Goal: Check status: Check status

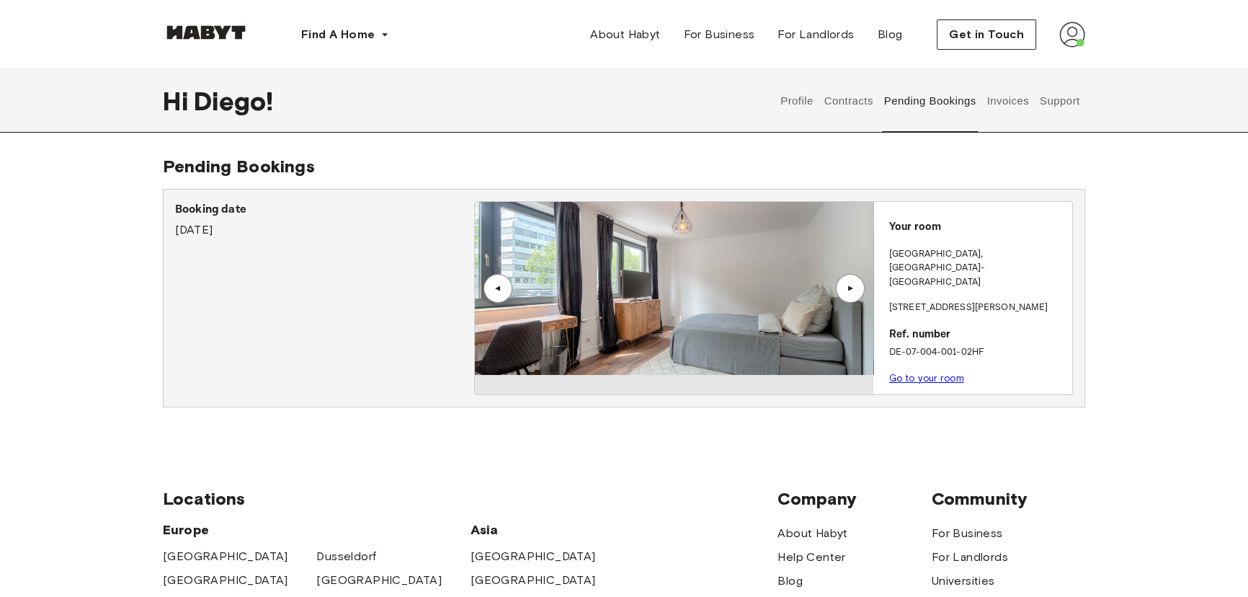
click at [998, 108] on button "Invoices" at bounding box center [1007, 100] width 45 height 63
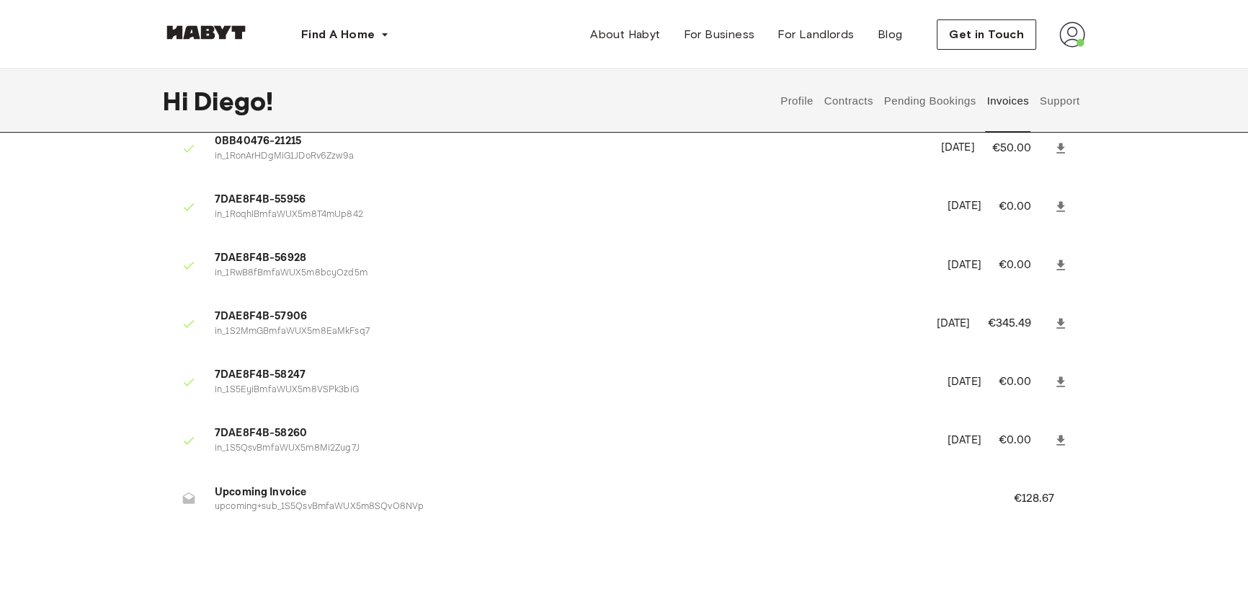
scroll to position [130, 0]
drag, startPoint x: 1009, startPoint y: 494, endPoint x: 1161, endPoint y: 498, distance: 151.4
click at [1090, 494] on div "Invoices 7DAE8F4B-55953 in_1RonBLBmfaWUX5m8TYJLFrbR July 29th, 2025 €945.00 0BB…" at bounding box center [624, 287] width 1038 height 524
click at [257, 509] on p "upcoming+sub_1S5QsvBmfaWUX5m8SQvO8NVp" at bounding box center [597, 507] width 764 height 14
click at [172, 496] on li "Upcoming Invoice upcoming+sub_1S5QsvBmfaWUX5m8SQvO8NVp €128.67" at bounding box center [624, 499] width 923 height 50
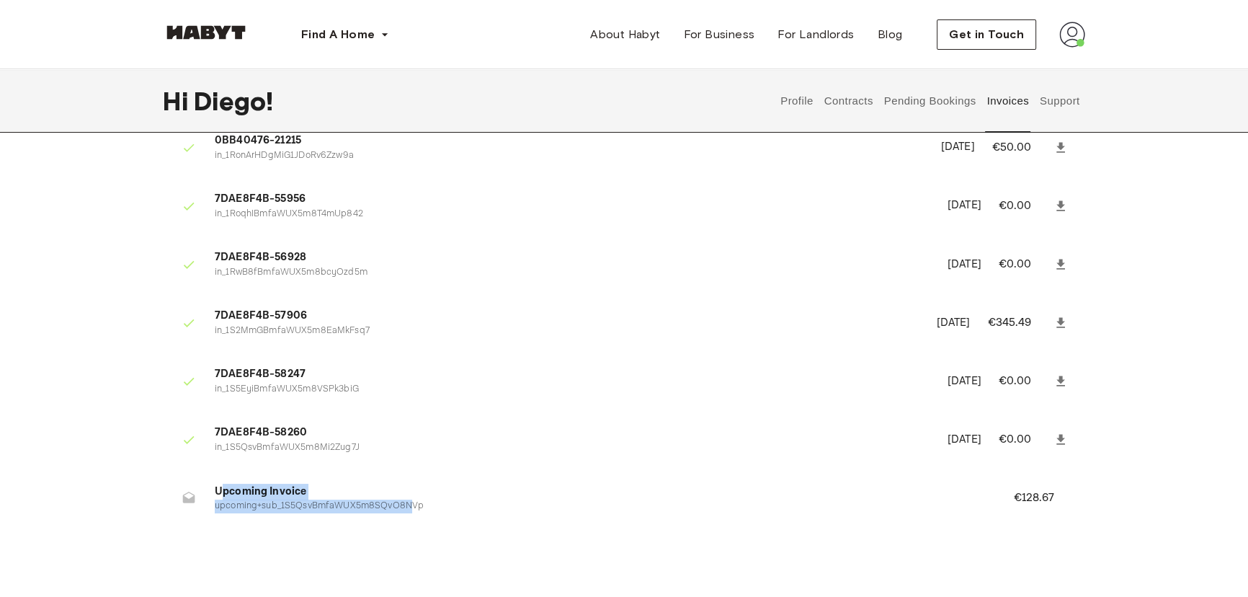
drag, startPoint x: 262, startPoint y: 497, endPoint x: 461, endPoint y: 523, distance: 200.6
click at [461, 523] on ul "7DAE8F4B-55953 in_1RonBLBmfaWUX5m8TYJLFrbR [DATE] €945.00 0BB40476-21215 in_1Ro…" at bounding box center [624, 297] width 923 height 479
click at [681, 530] on ul "7DAE8F4B-55953 in_1RonBLBmfaWUX5m8TYJLFrbR July 29th, 2025 €945.00 0BB40476-212…" at bounding box center [624, 297] width 923 height 479
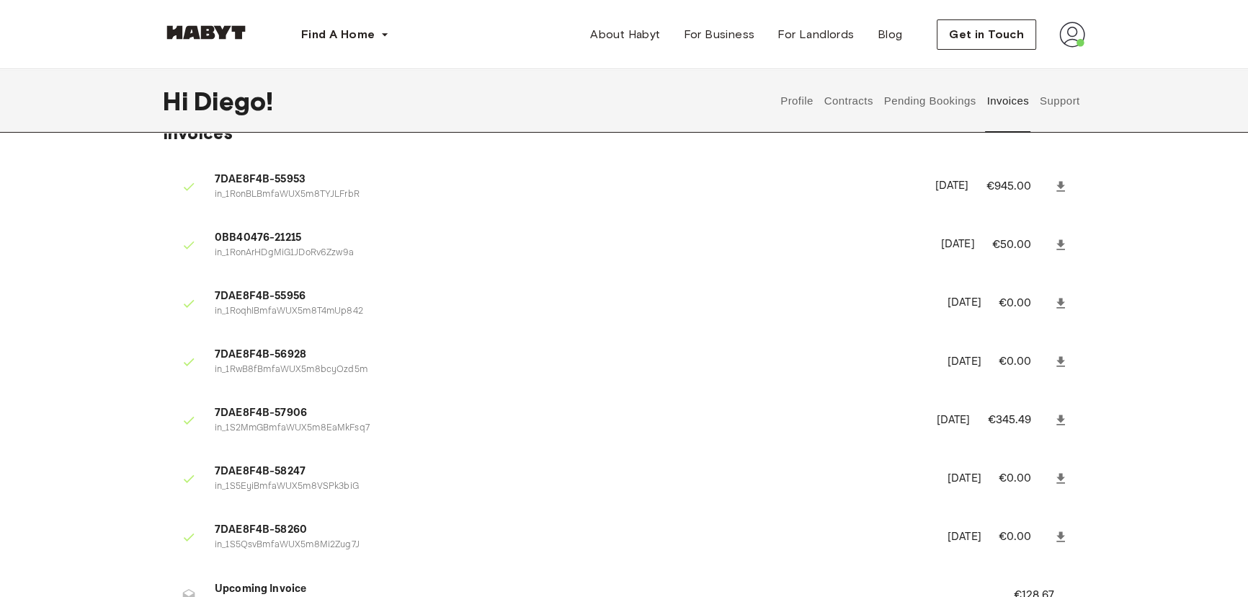
scroll to position [65, 0]
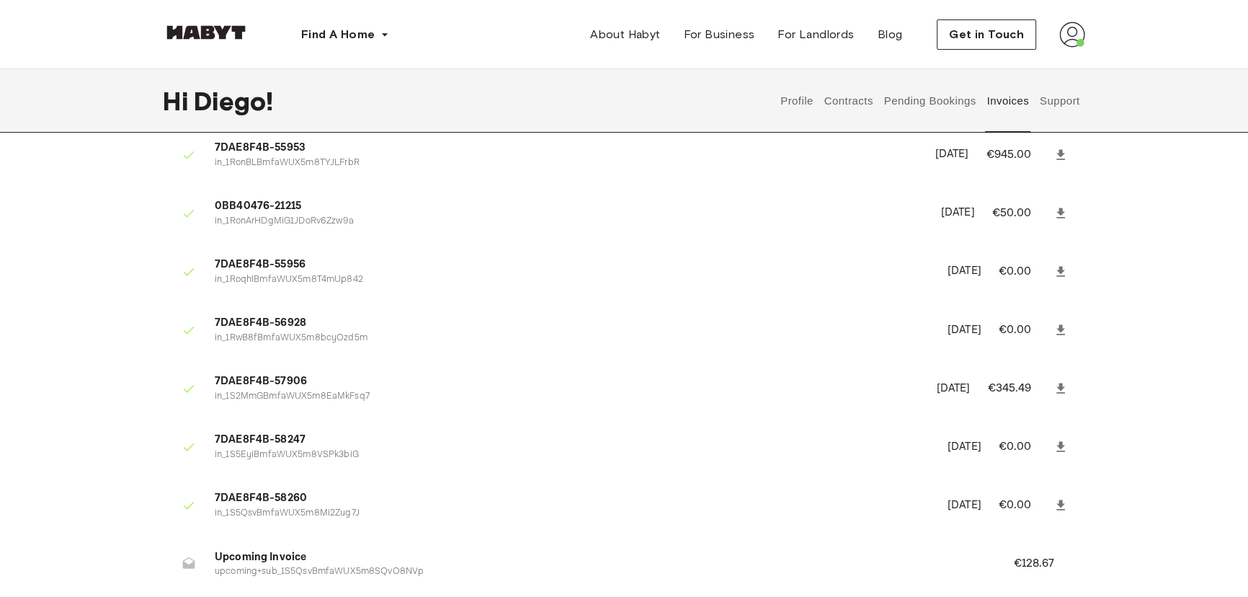
click at [846, 107] on button "Contracts" at bounding box center [848, 100] width 53 height 63
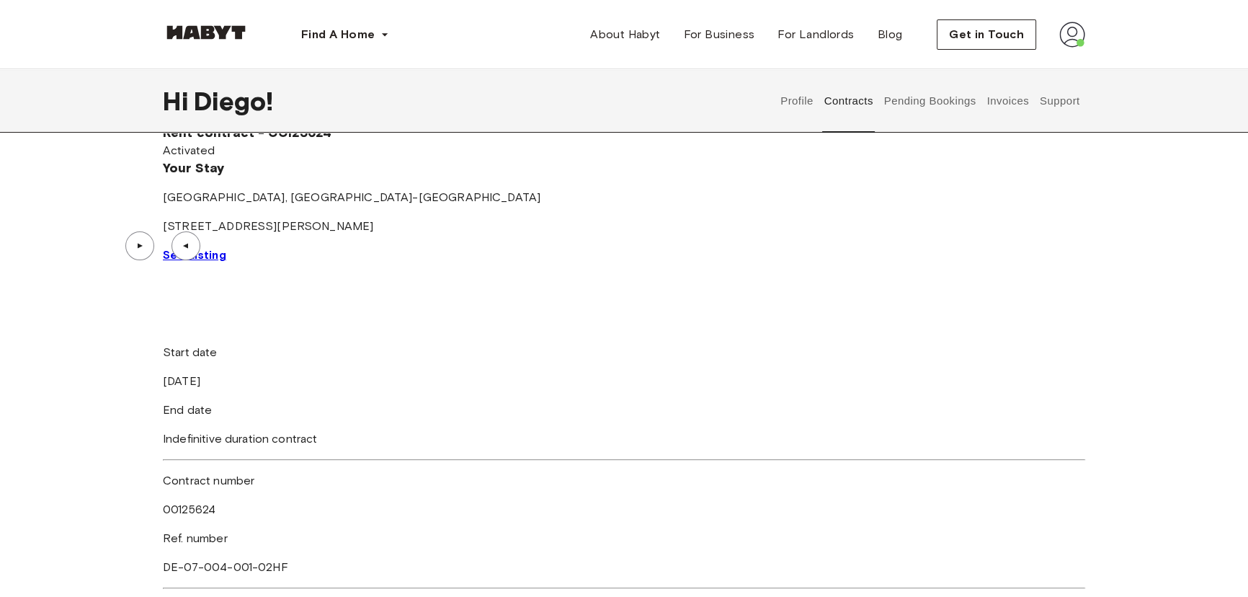
click at [801, 98] on button "Profile" at bounding box center [797, 100] width 37 height 63
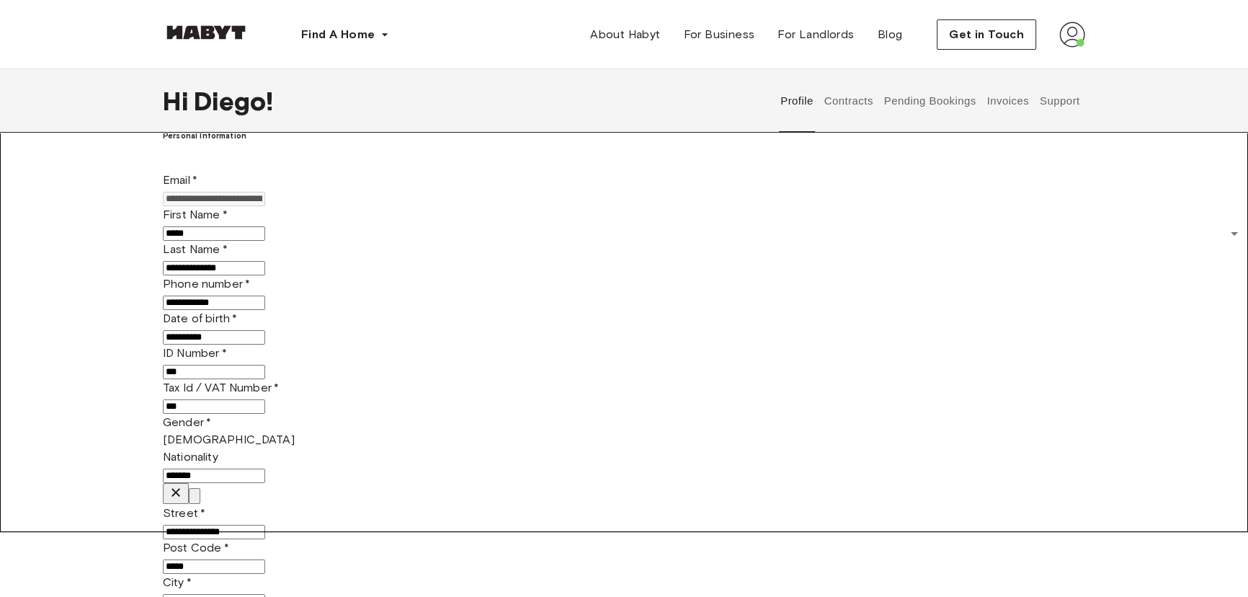
click at [848, 98] on button "Contracts" at bounding box center [848, 100] width 53 height 63
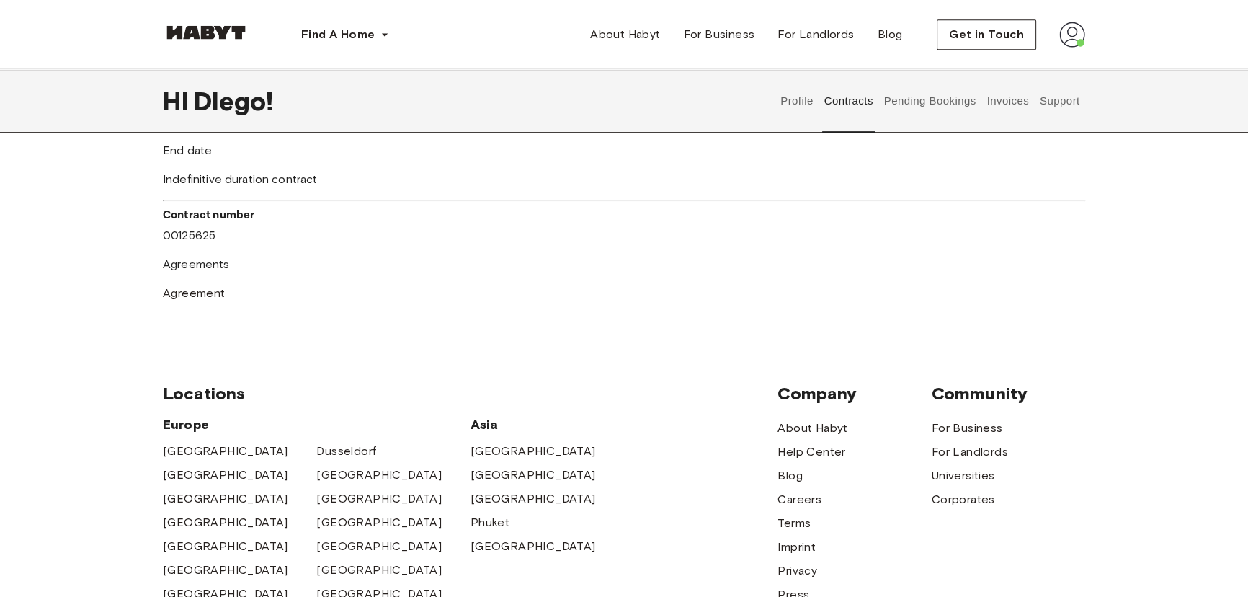
scroll to position [721, 0]
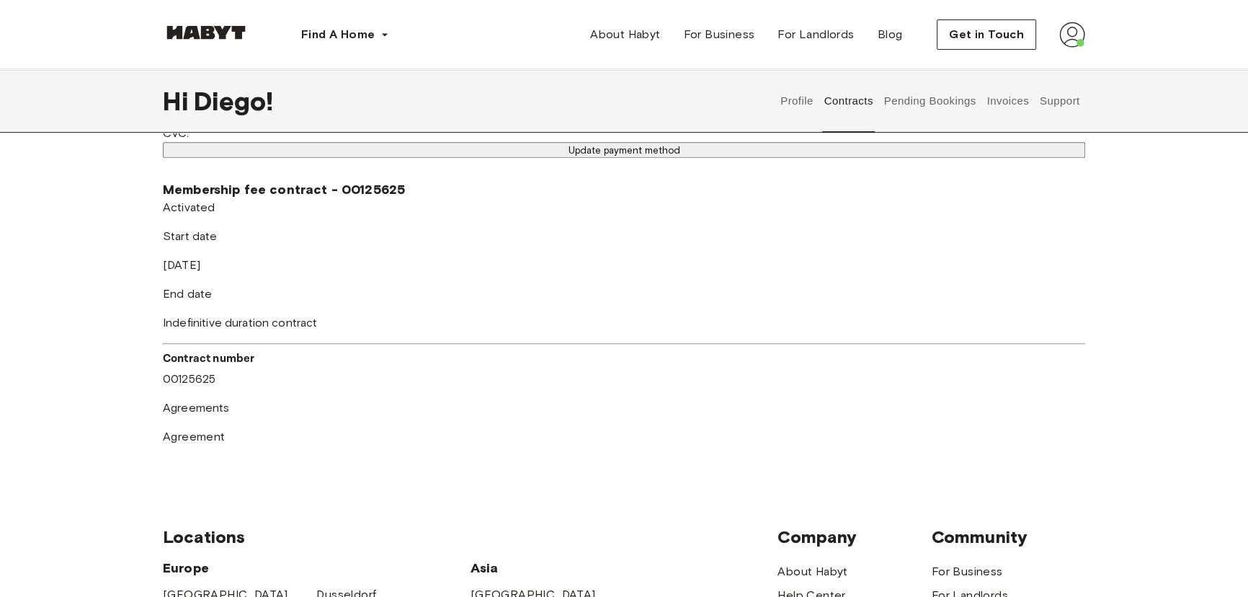
click at [915, 98] on button "Pending Bookings" at bounding box center [930, 100] width 96 height 63
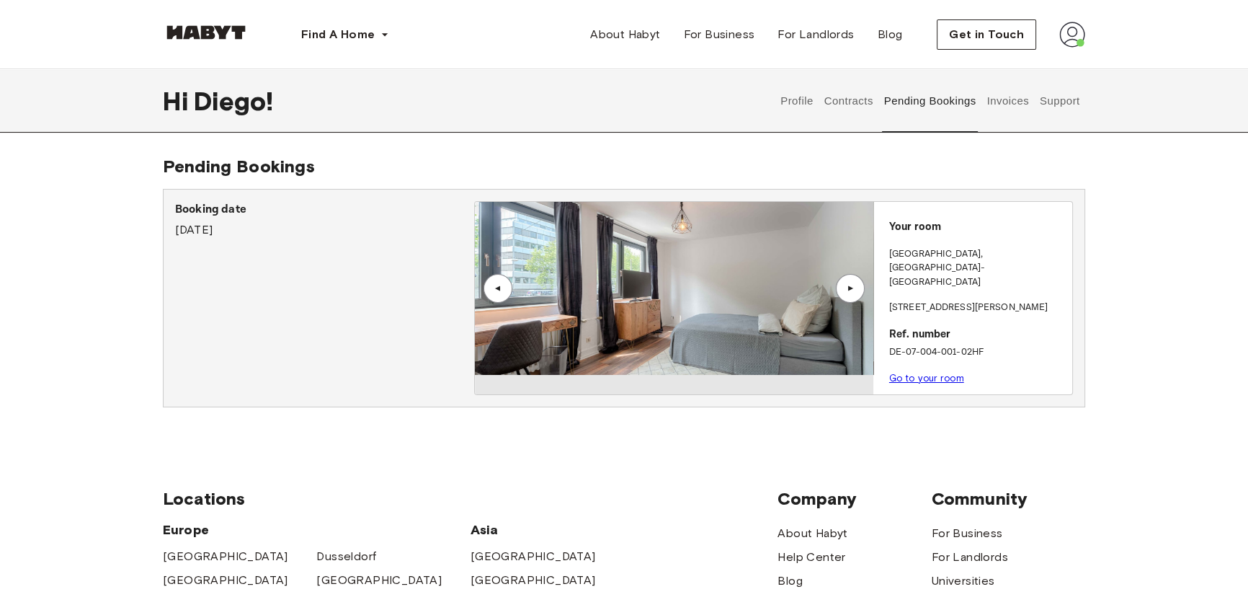
click at [793, 105] on button "Profile" at bounding box center [797, 100] width 37 height 63
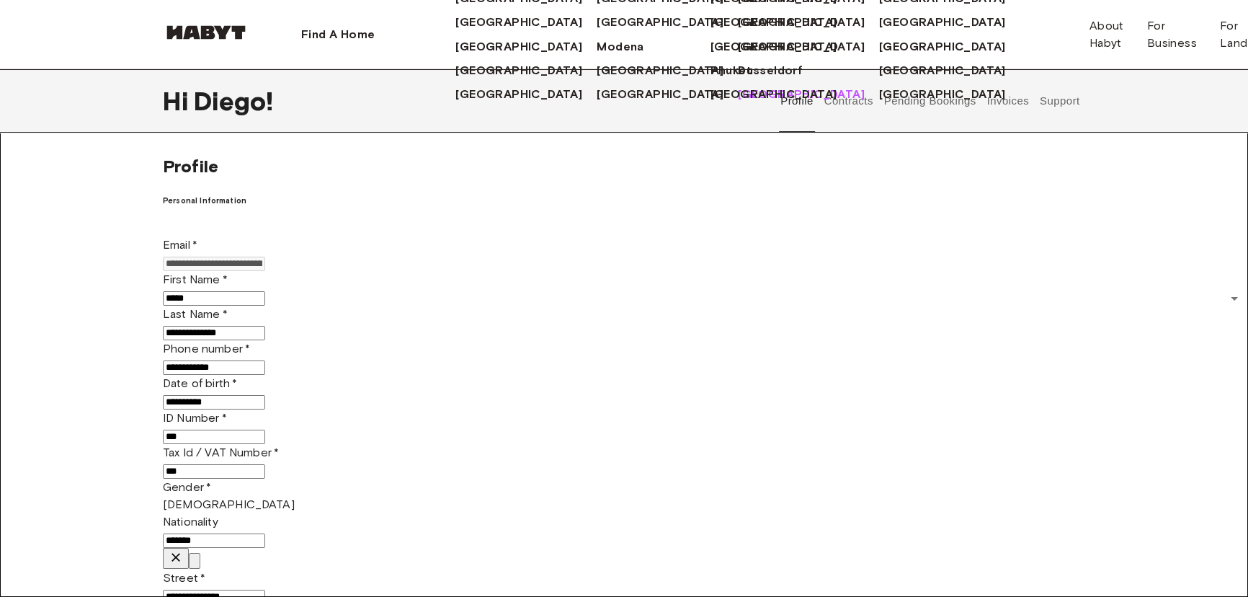
click at [738, 103] on span "[GEOGRAPHIC_DATA]" at bounding box center [801, 94] width 127 height 17
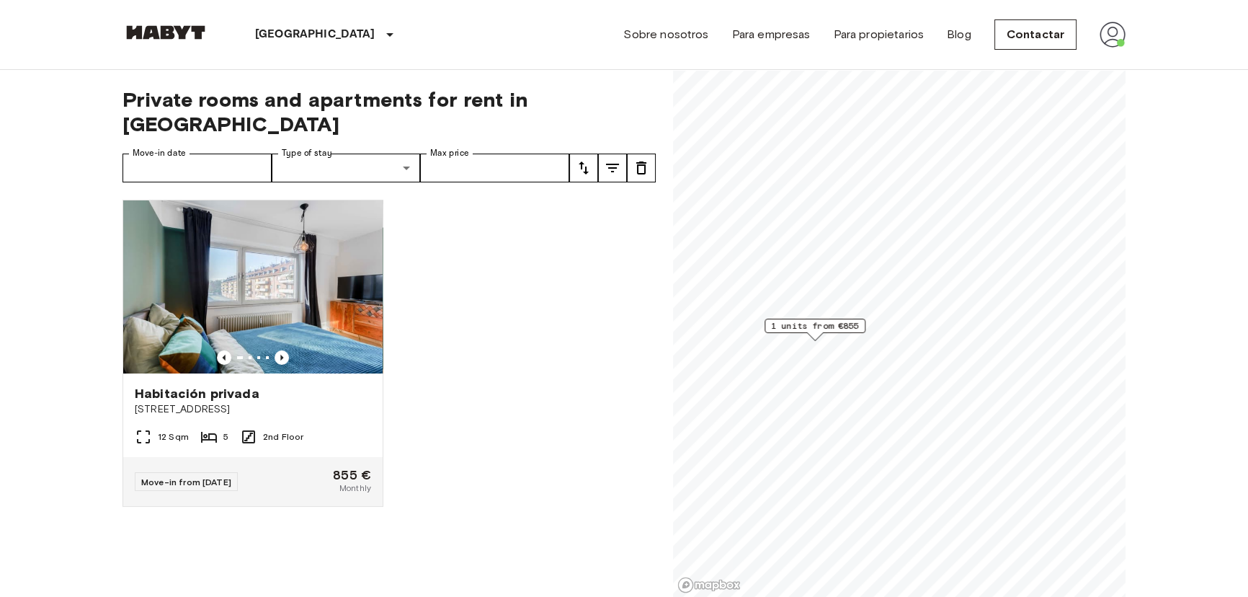
click at [280, 350] on icon "Previous image" at bounding box center [282, 357] width 14 height 14
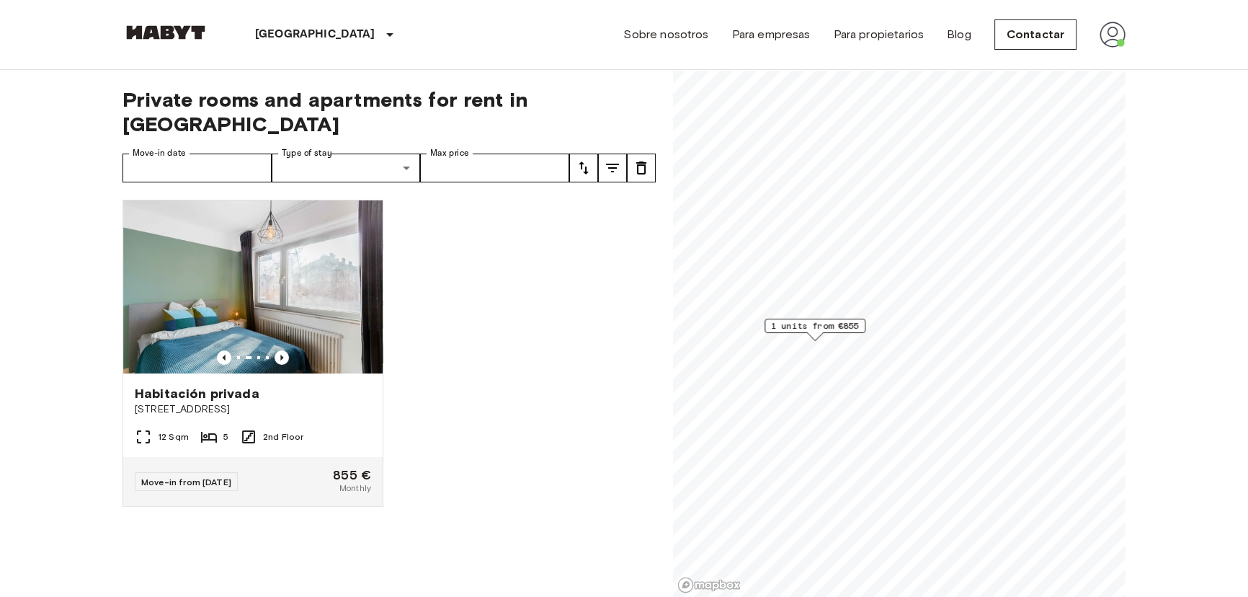
click at [280, 350] on icon "Previous image" at bounding box center [282, 357] width 14 height 14
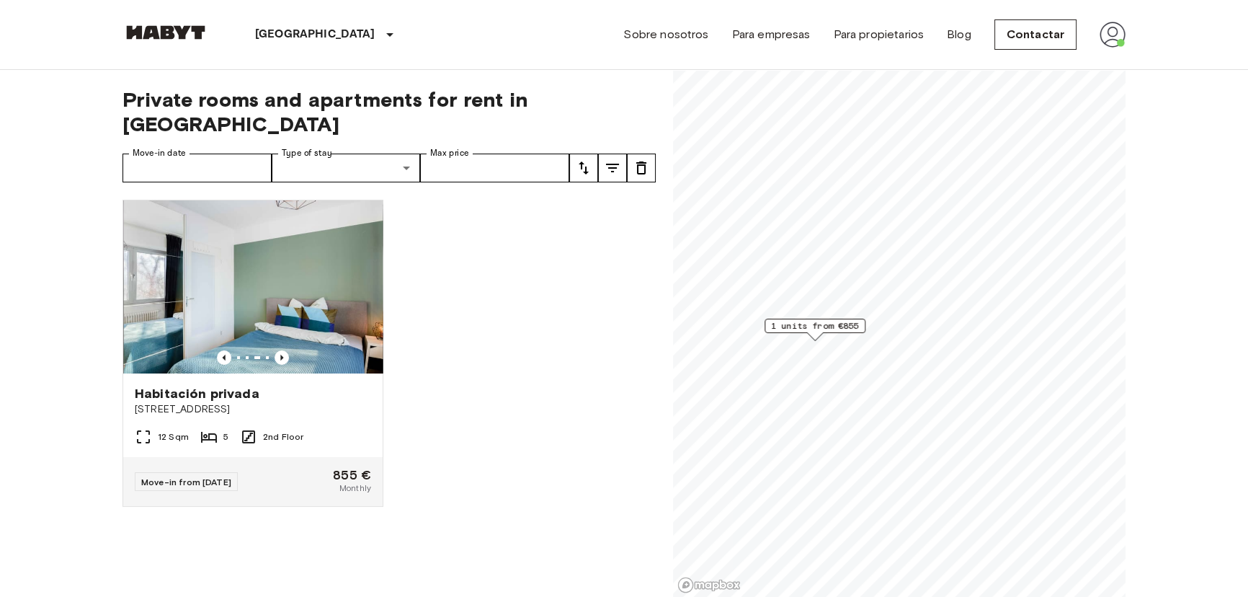
click at [280, 350] on icon "Previous image" at bounding box center [282, 357] width 14 height 14
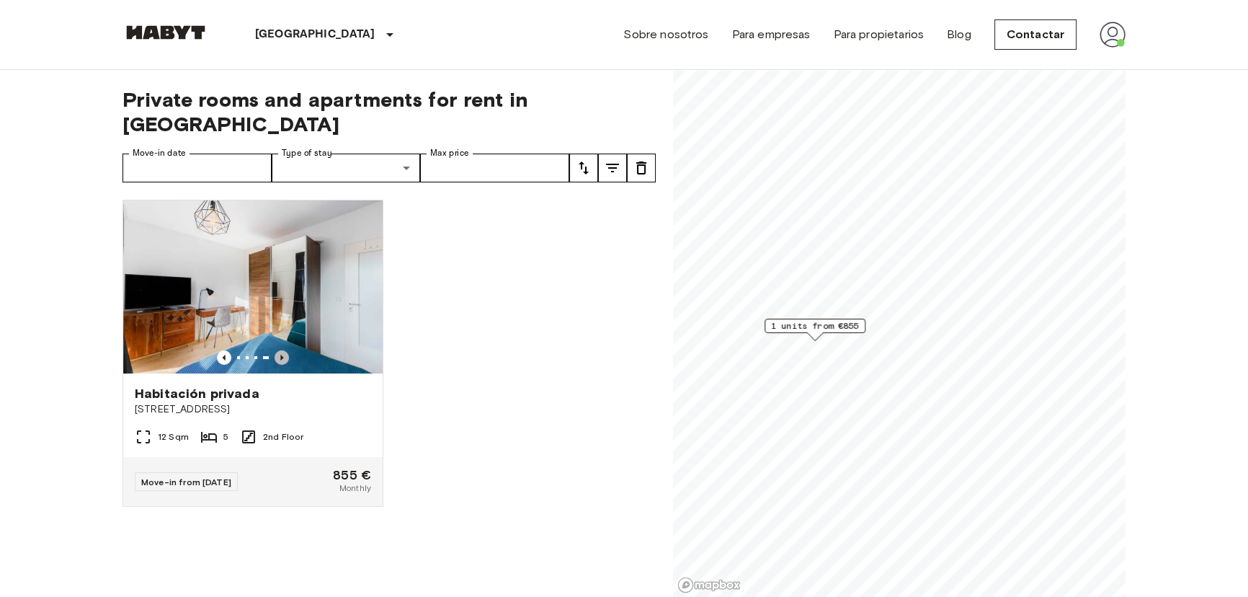
click at [280, 350] on icon "Previous image" at bounding box center [282, 357] width 14 height 14
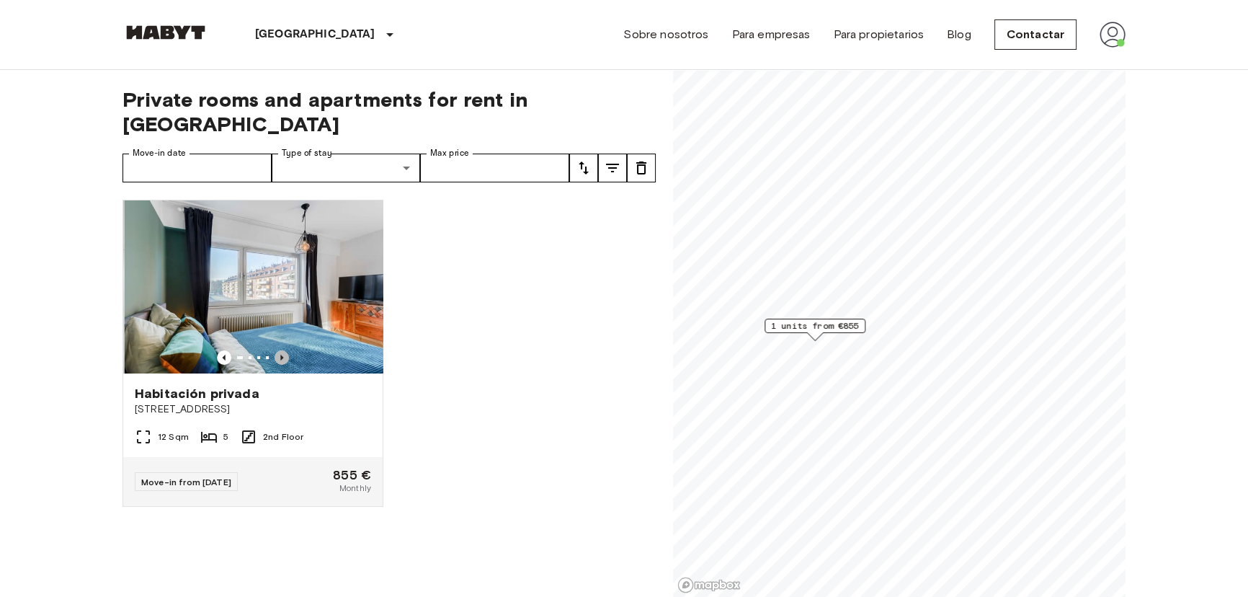
click at [280, 350] on icon "Previous image" at bounding box center [282, 357] width 14 height 14
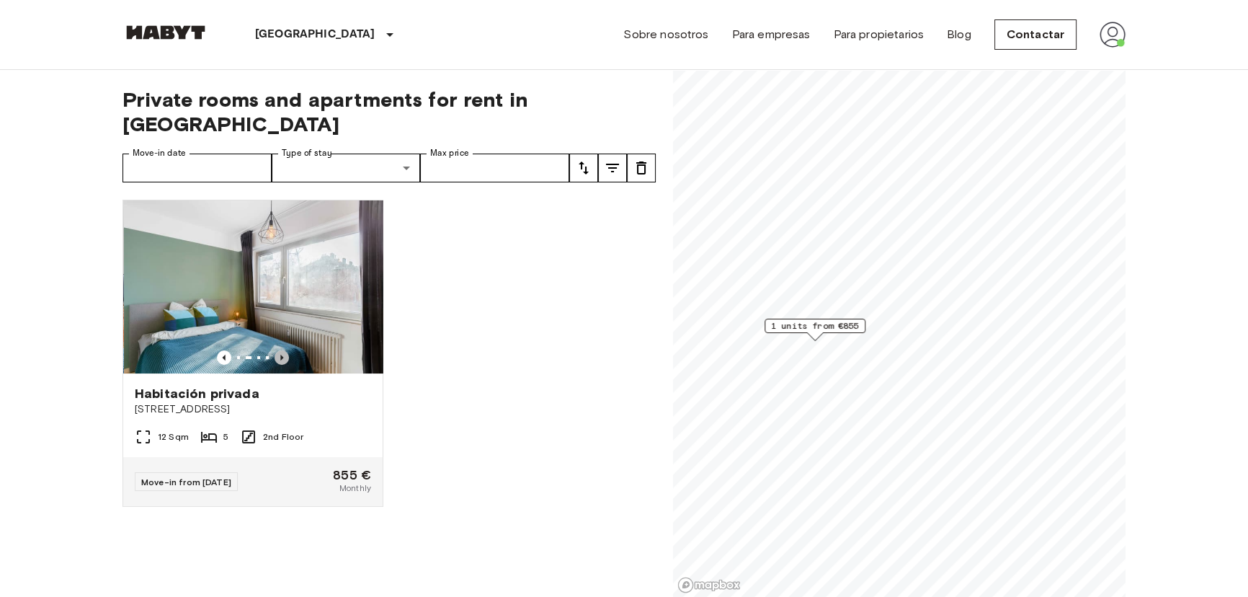
click at [280, 350] on icon "Previous image" at bounding box center [282, 357] width 14 height 14
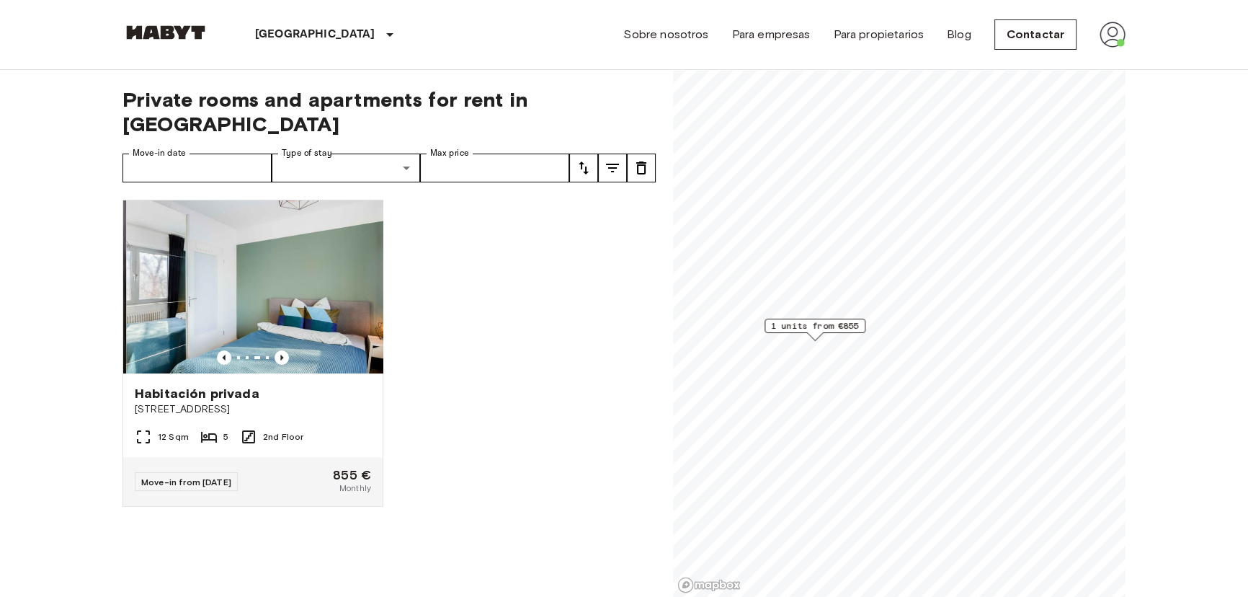
click at [280, 350] on icon "Previous image" at bounding box center [282, 357] width 14 height 14
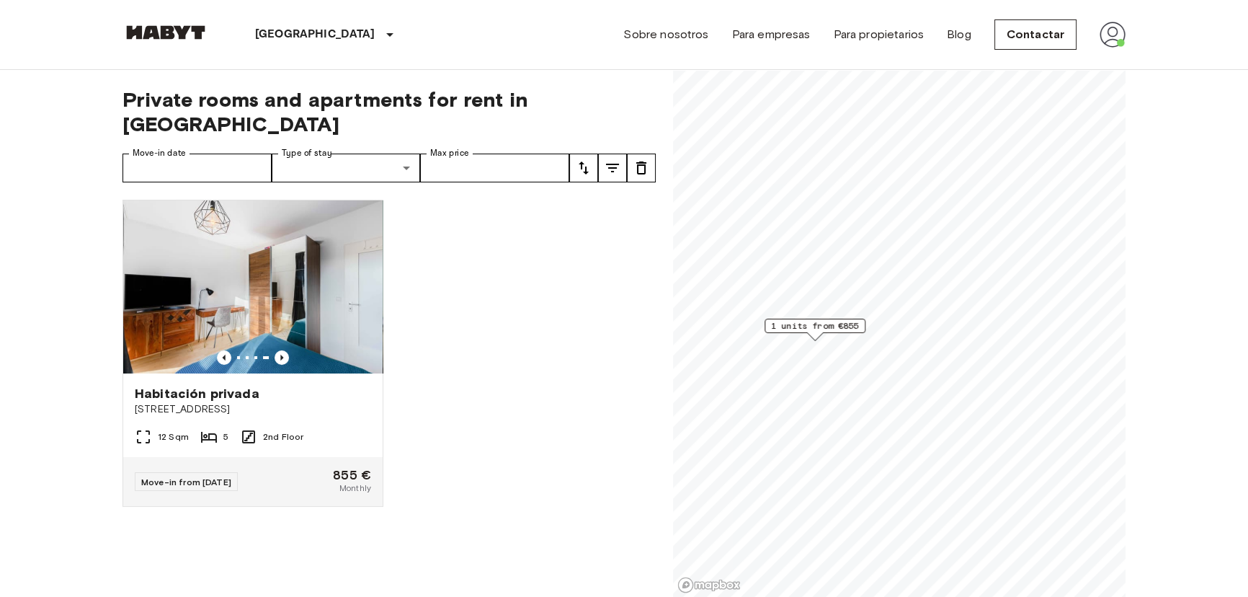
click at [276, 271] on img at bounding box center [252, 286] width 259 height 173
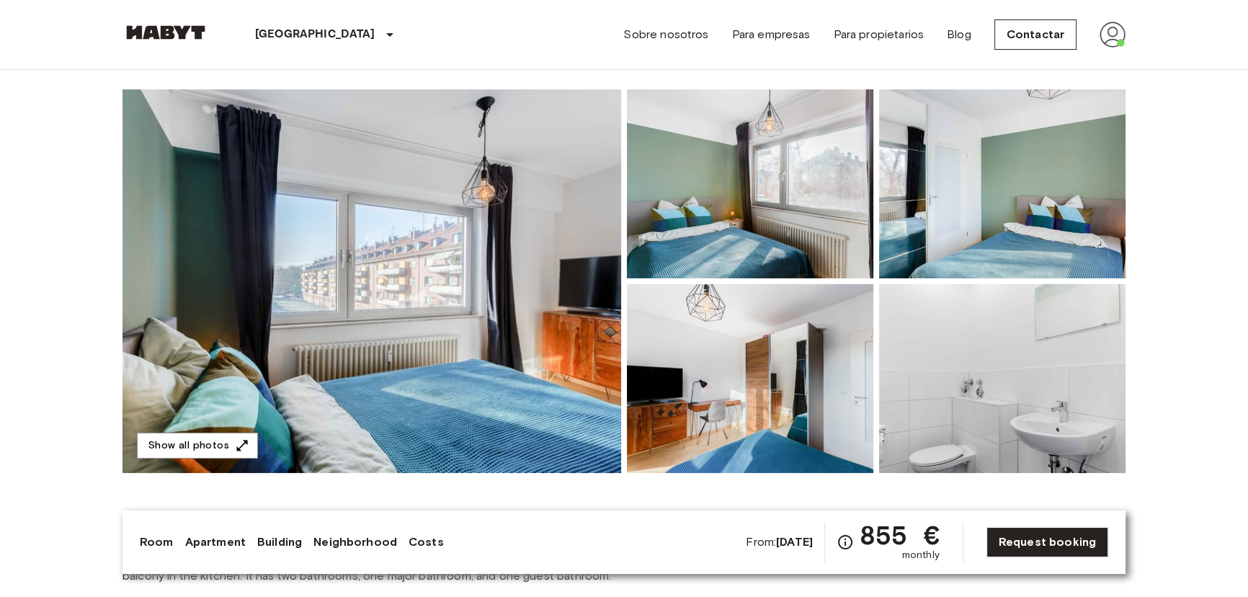
scroll to position [65, 0]
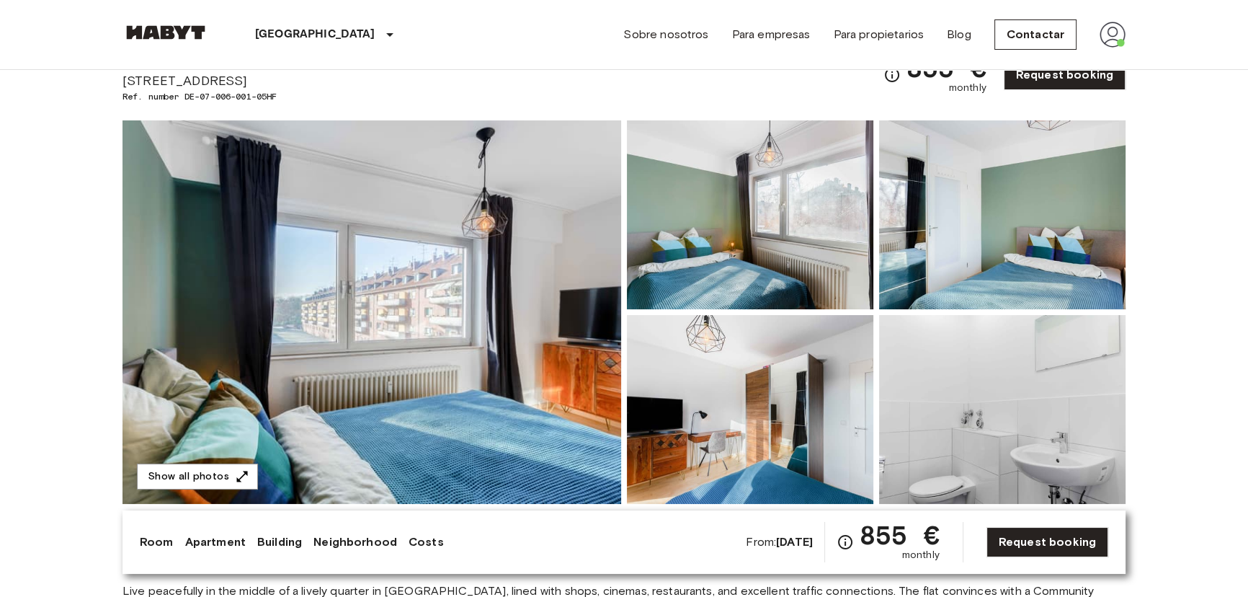
click at [538, 326] on img at bounding box center [372, 311] width 499 height 383
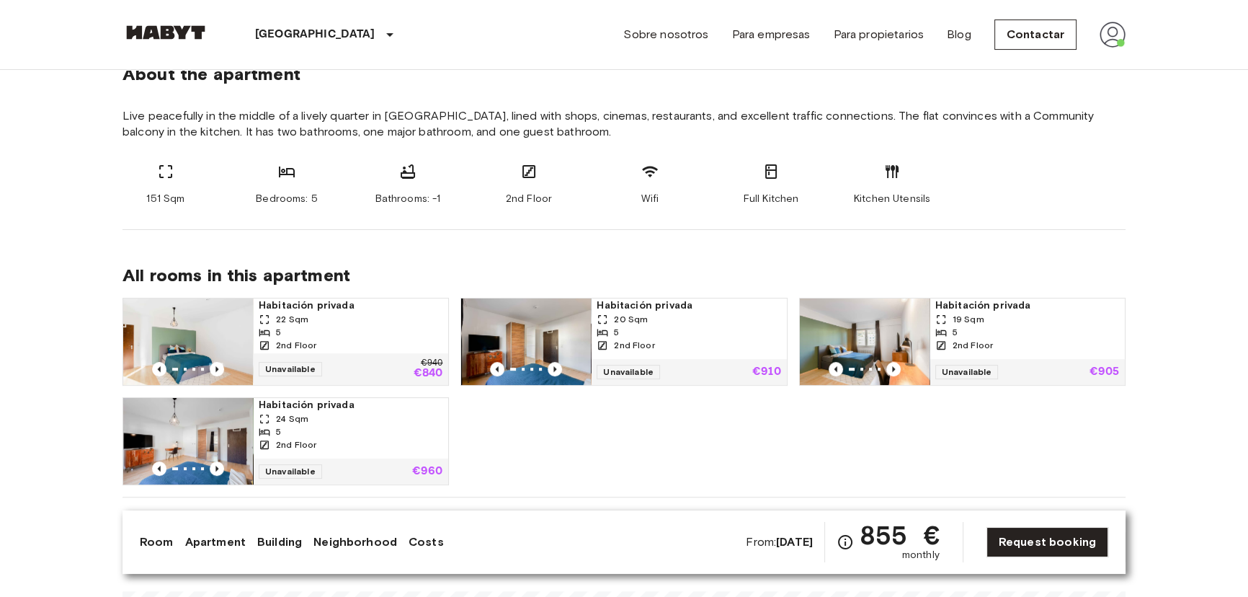
scroll to position [543, 0]
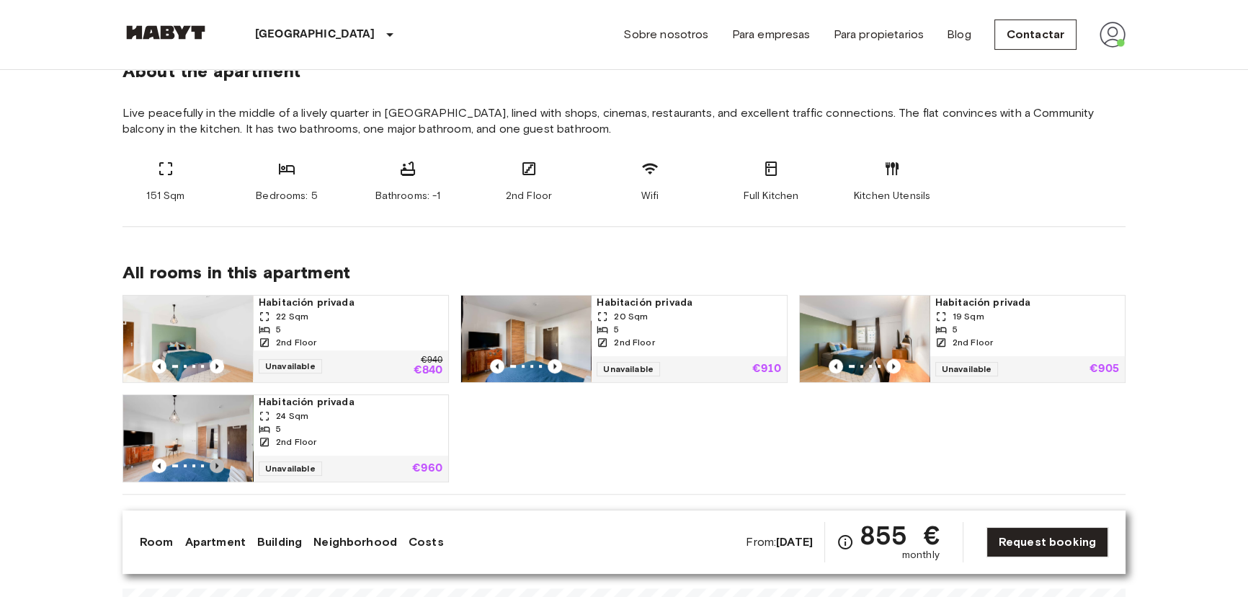
click at [216, 468] on icon "Previous image" at bounding box center [217, 465] width 14 height 14
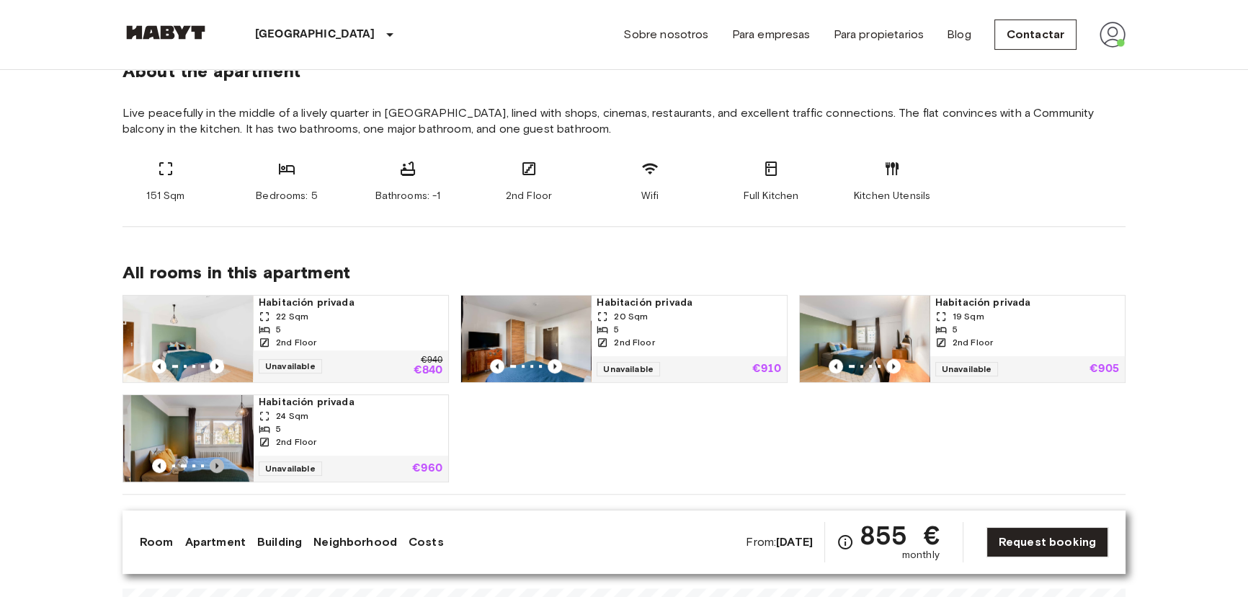
click at [216, 468] on icon "Previous image" at bounding box center [217, 465] width 14 height 14
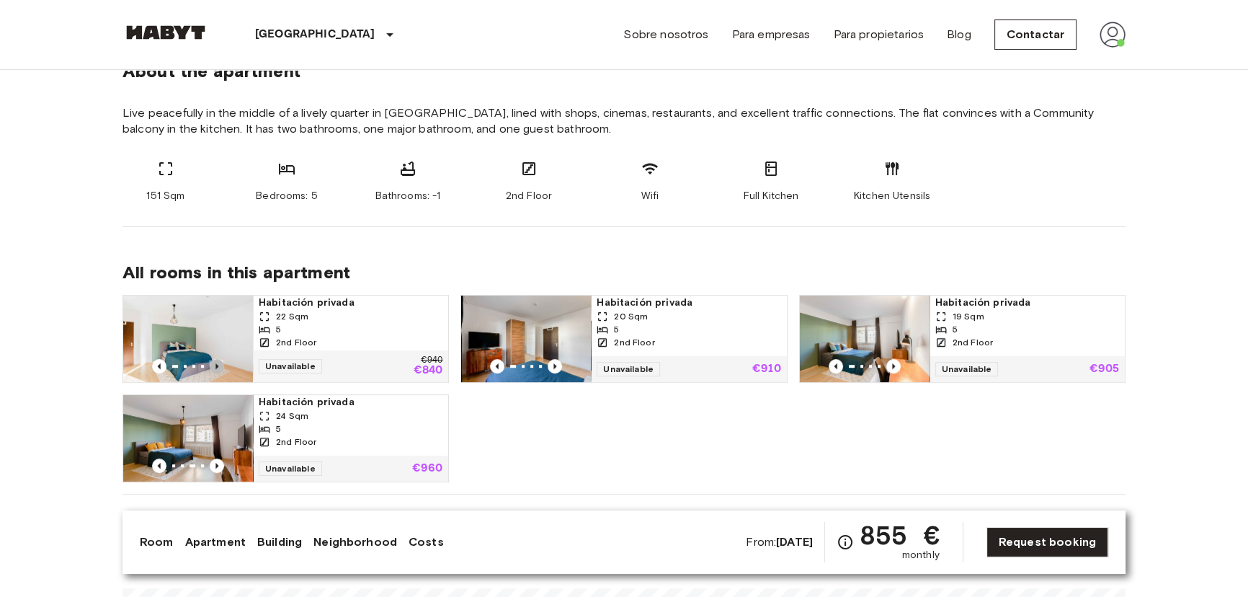
click at [221, 365] on icon "Previous image" at bounding box center [217, 366] width 14 height 14
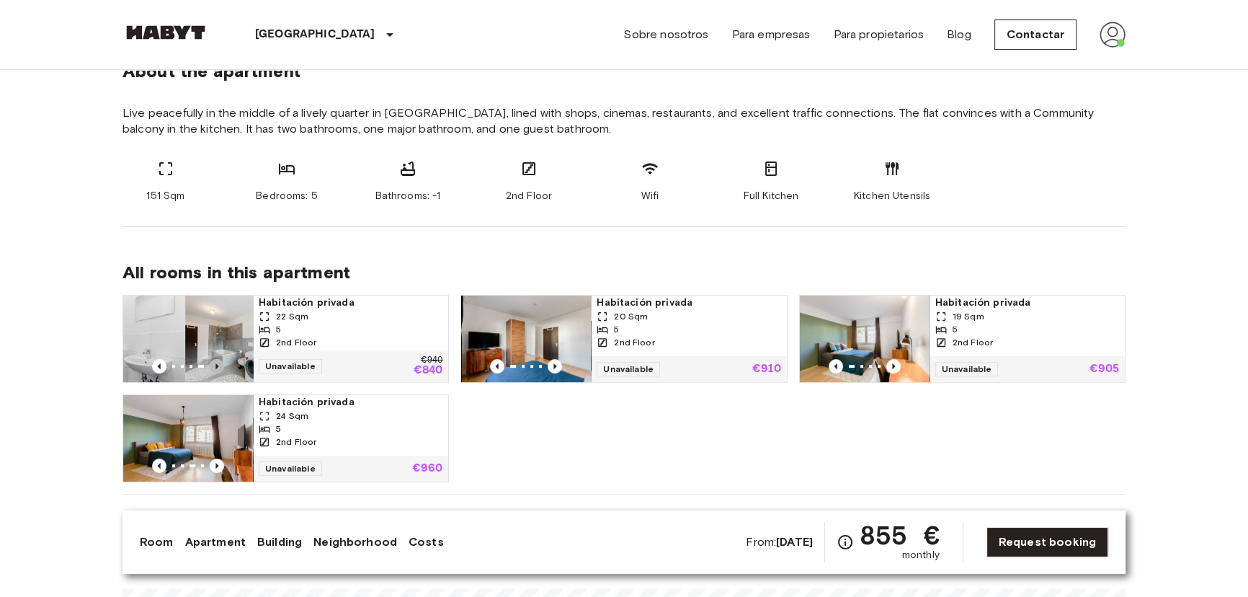
click at [221, 365] on icon "Previous image" at bounding box center [217, 366] width 14 height 14
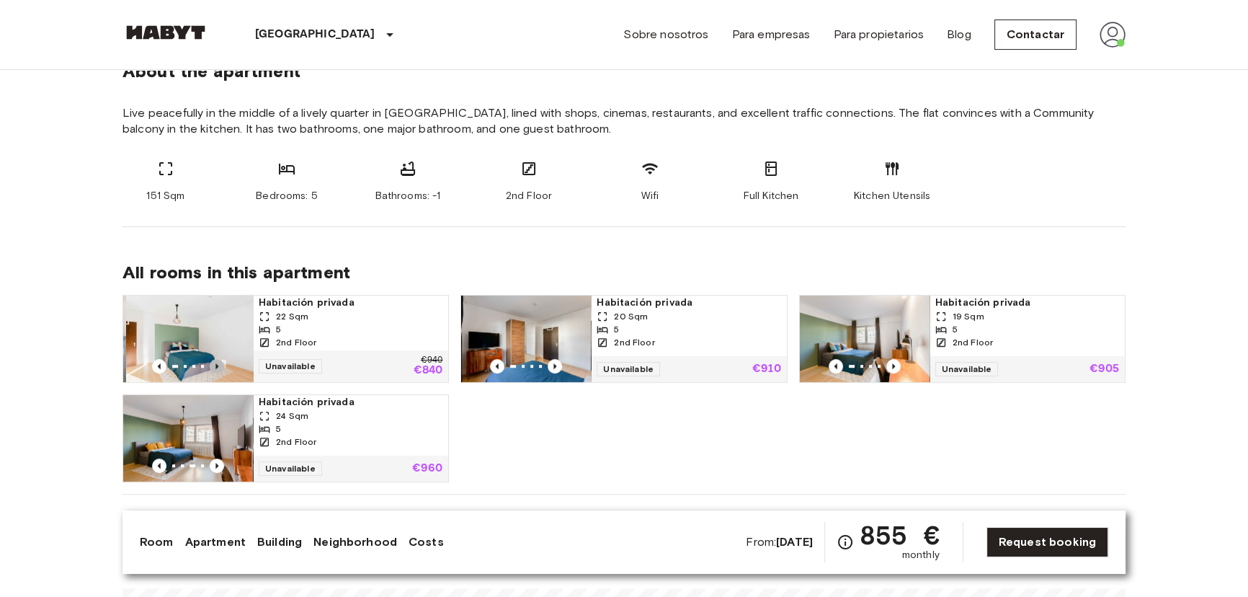
click at [221, 365] on icon "Previous image" at bounding box center [217, 366] width 14 height 14
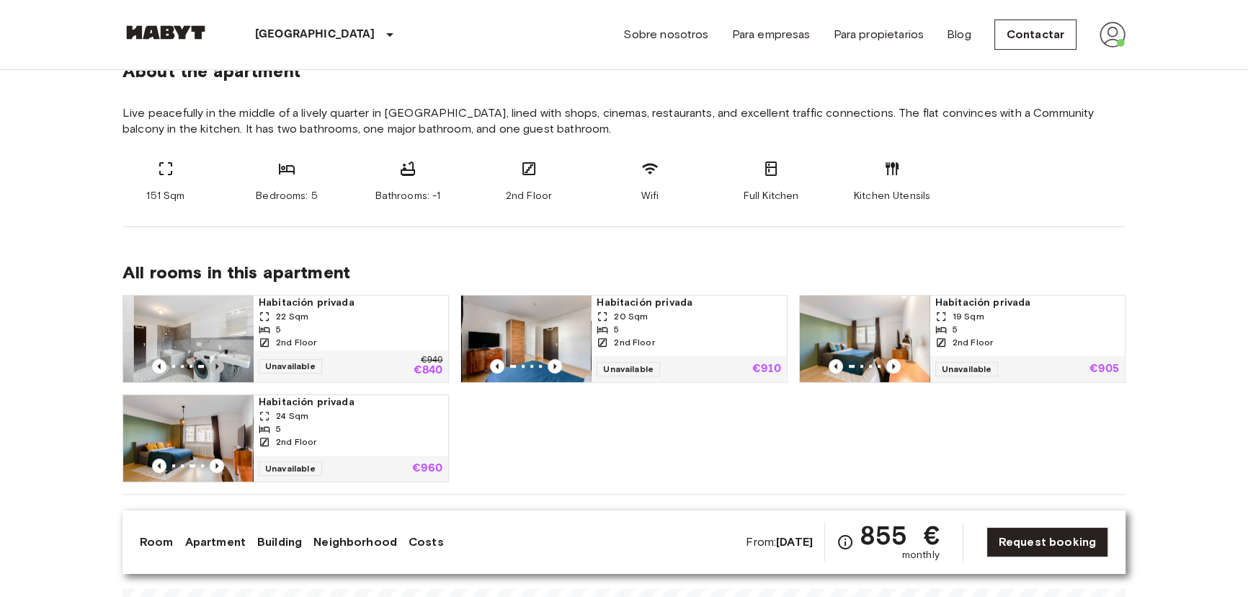
click at [221, 365] on icon "Previous image" at bounding box center [217, 366] width 14 height 14
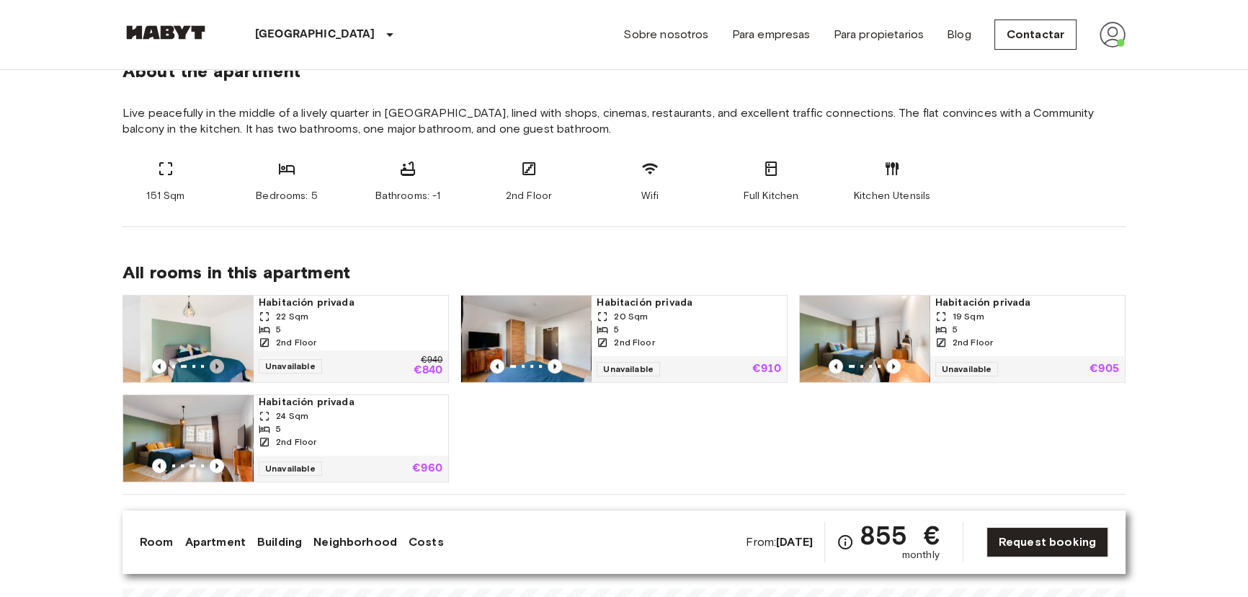
click at [221, 365] on icon "Previous image" at bounding box center [217, 366] width 14 height 14
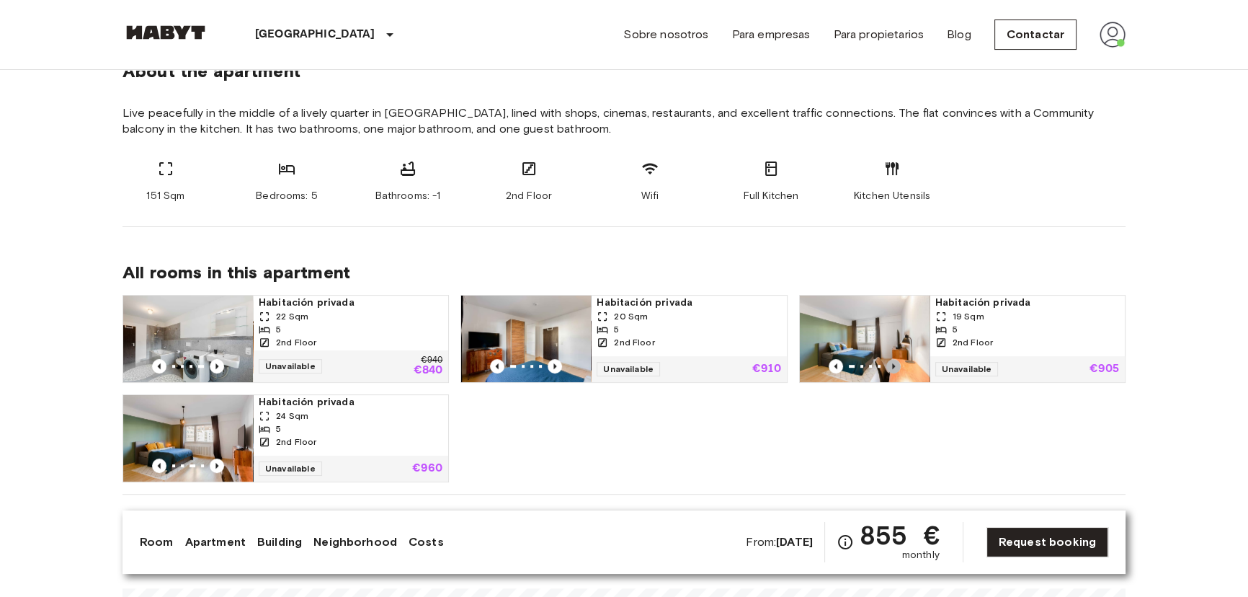
click at [892, 368] on icon "Previous image" at bounding box center [894, 366] width 14 height 14
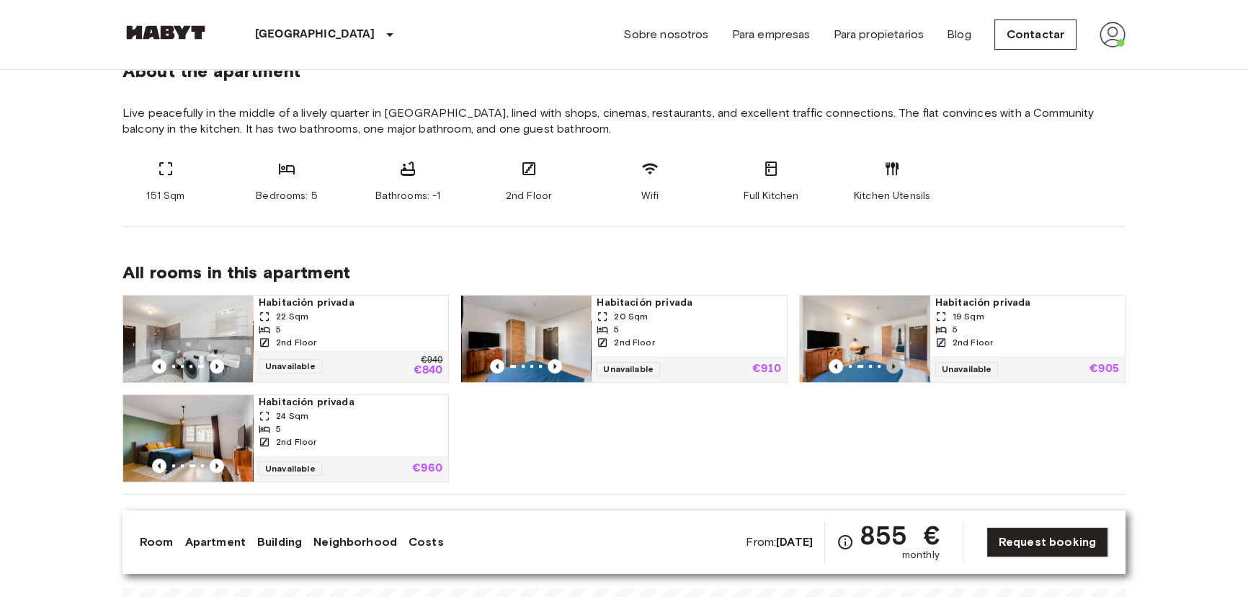
click at [892, 368] on icon "Previous image" at bounding box center [894, 366] width 14 height 14
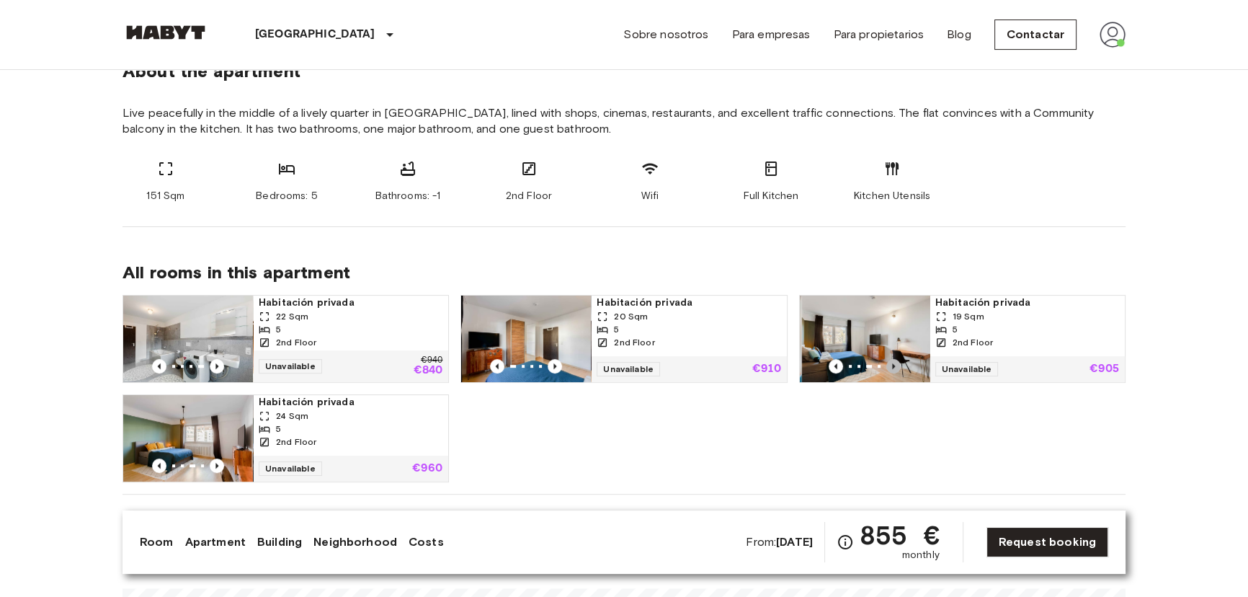
click at [892, 368] on icon "Previous image" at bounding box center [894, 366] width 14 height 14
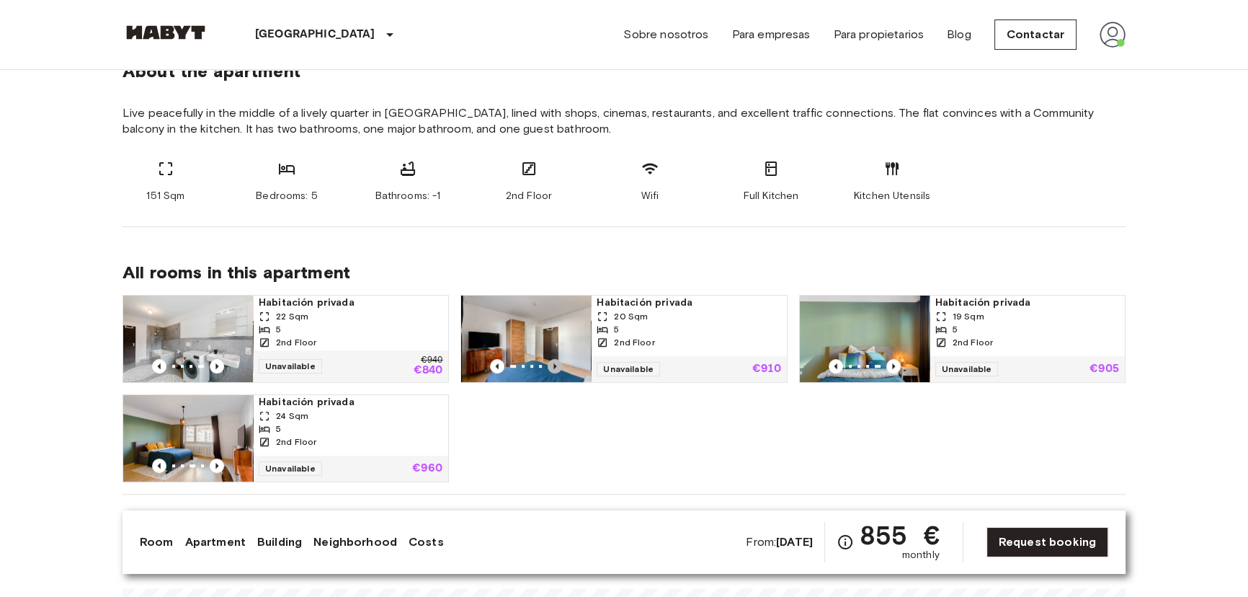
click at [555, 364] on icon "Previous image" at bounding box center [555, 366] width 3 height 6
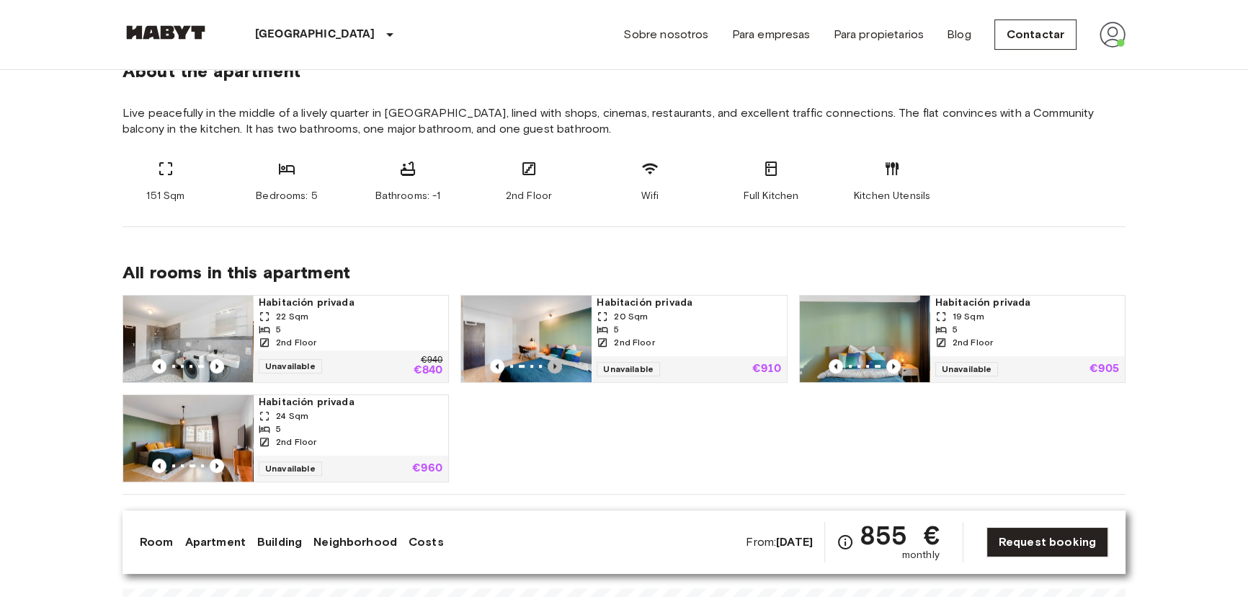
click at [555, 364] on icon "Previous image" at bounding box center [555, 366] width 3 height 6
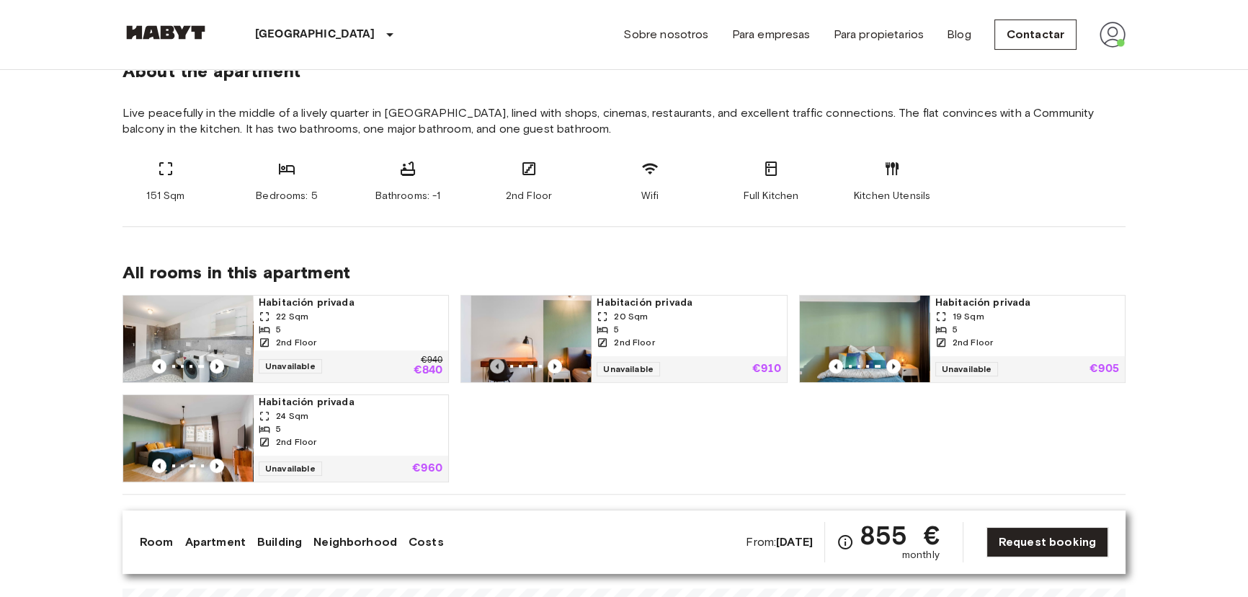
click at [494, 361] on icon "Previous image" at bounding box center [497, 366] width 14 height 14
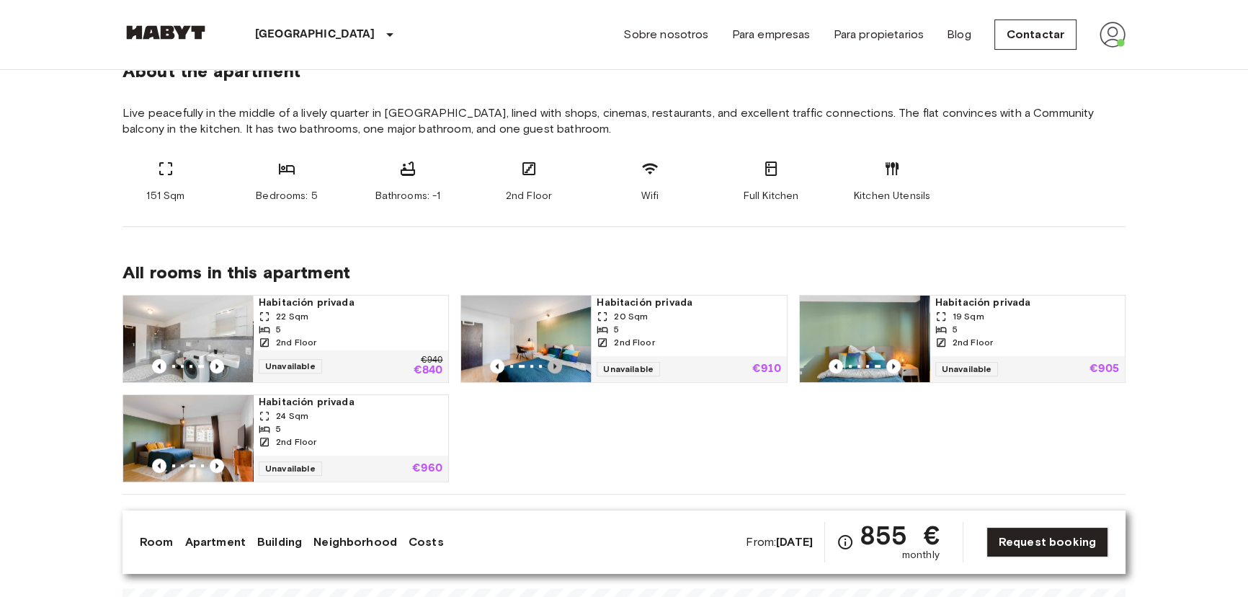
click at [554, 361] on icon "Previous image" at bounding box center [555, 366] width 14 height 14
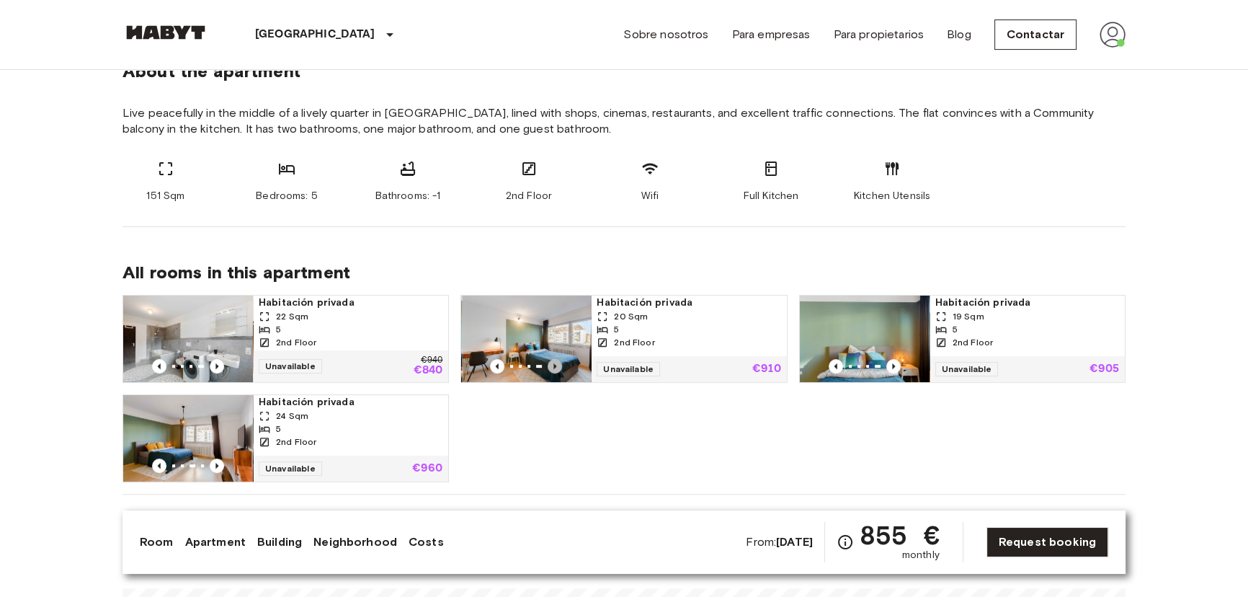
click at [554, 361] on icon "Previous image" at bounding box center [555, 366] width 14 height 14
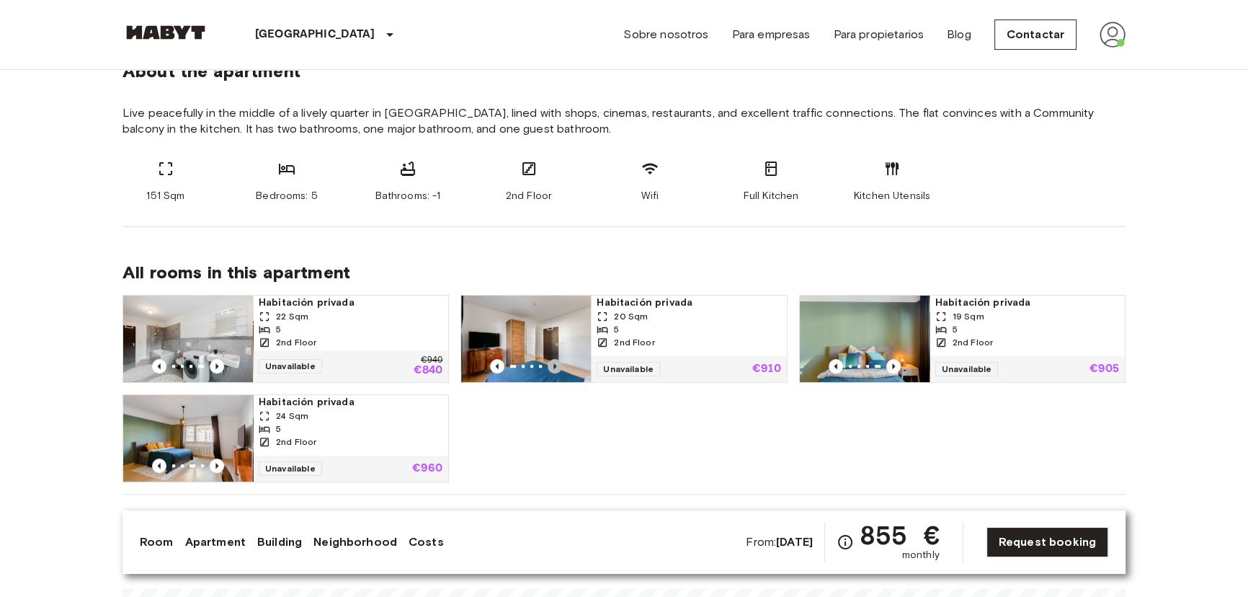
click at [554, 361] on icon "Previous image" at bounding box center [555, 366] width 14 height 14
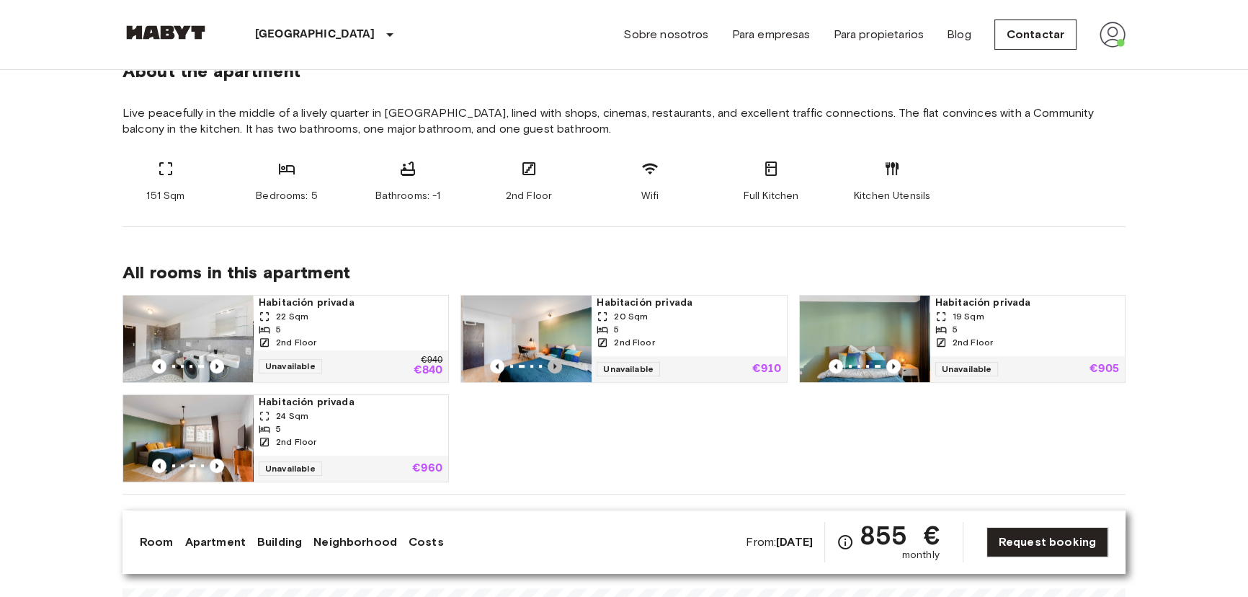
click at [554, 361] on icon "Previous image" at bounding box center [555, 366] width 14 height 14
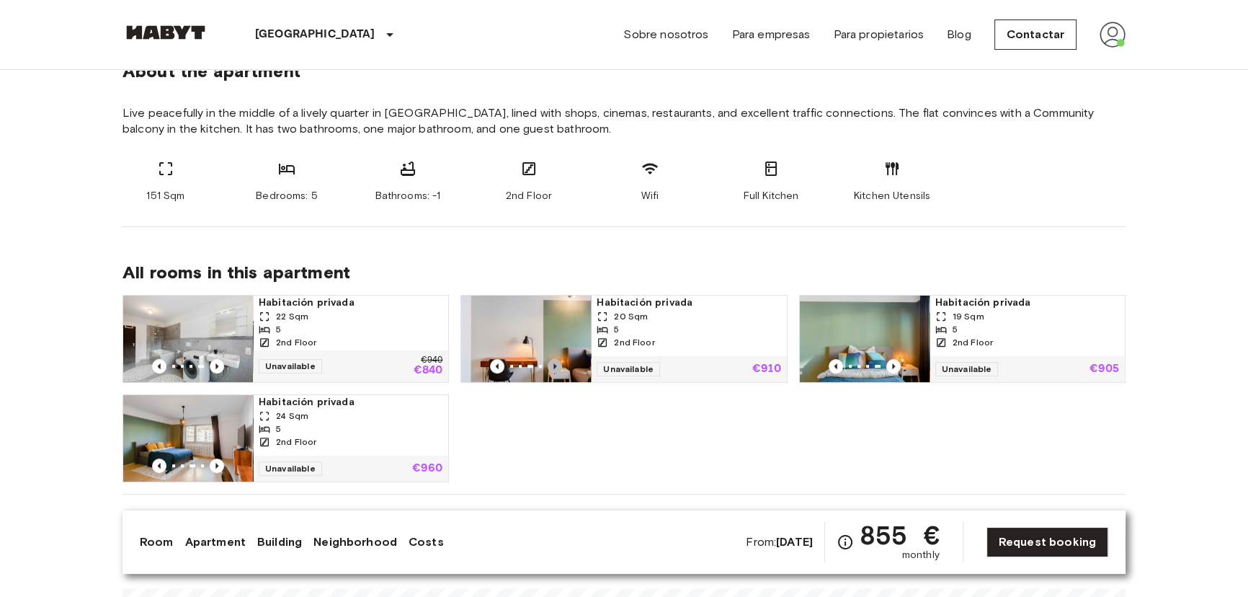
click at [554, 361] on icon "Previous image" at bounding box center [555, 366] width 14 height 14
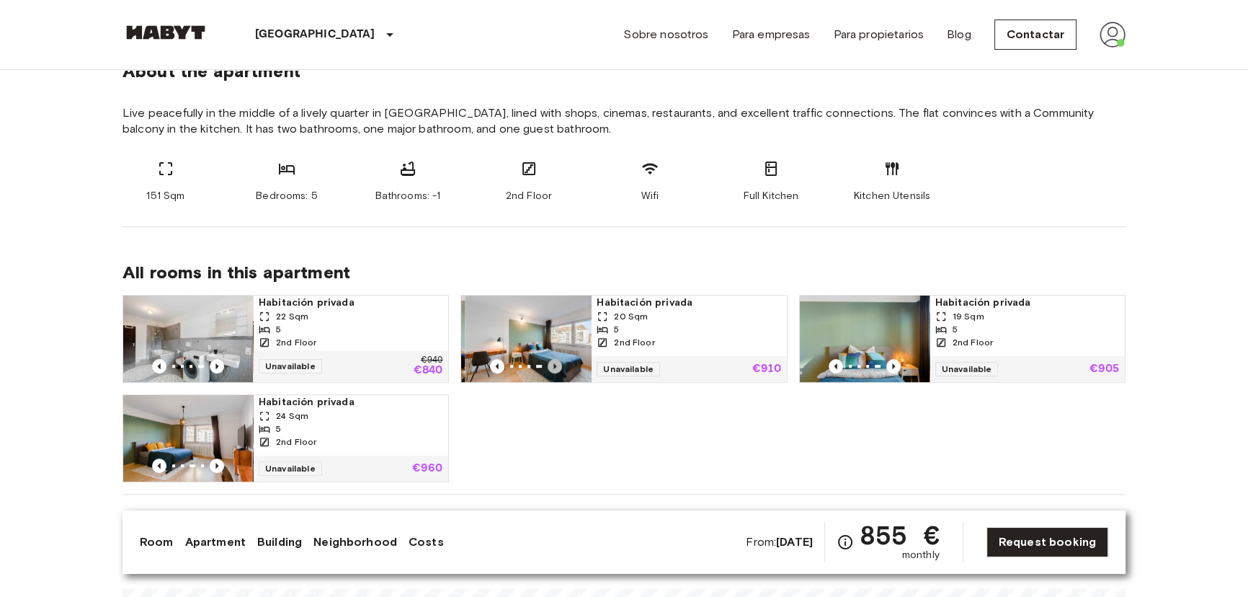
click at [554, 361] on icon "Previous image" at bounding box center [555, 366] width 14 height 14
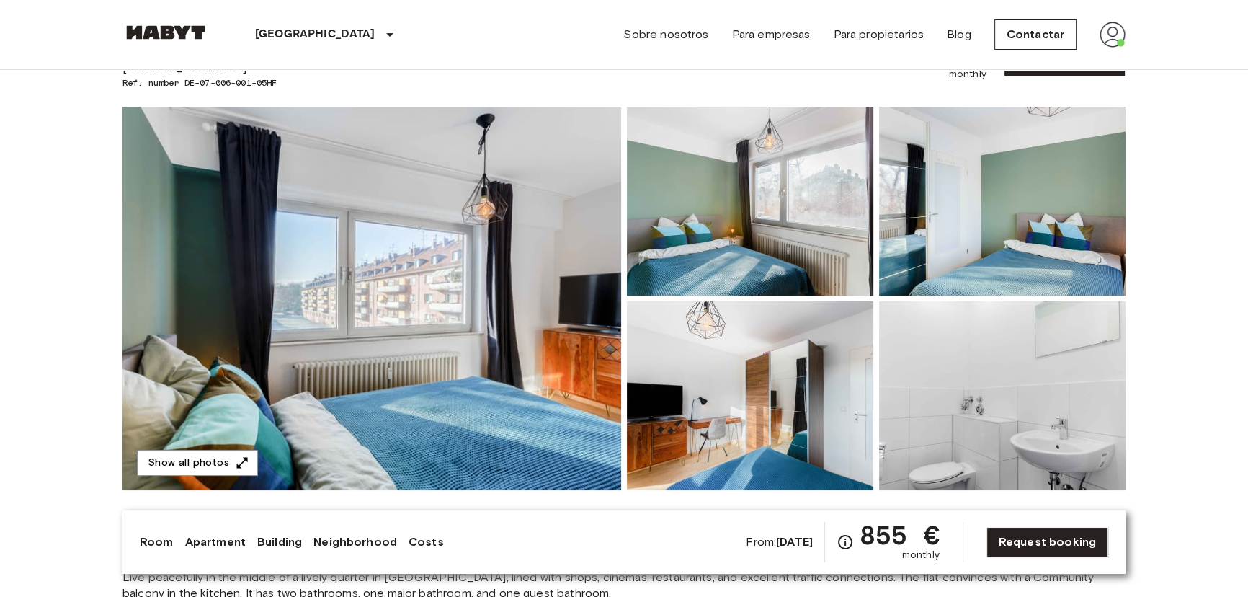
scroll to position [0, 0]
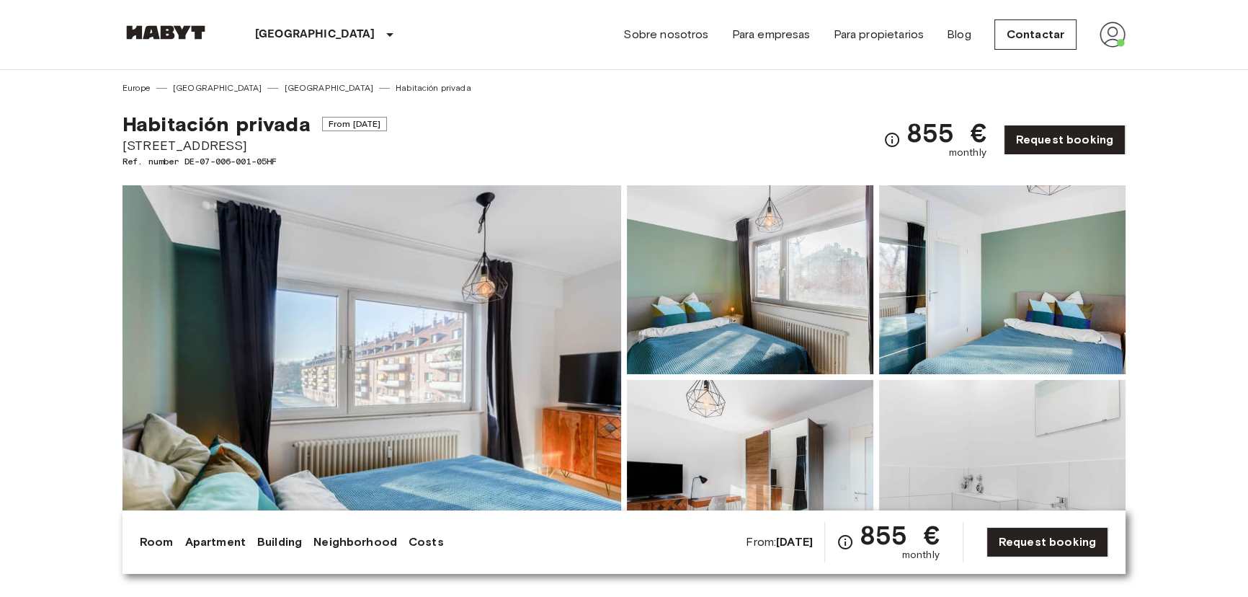
click at [1124, 27] on img at bounding box center [1113, 35] width 26 height 26
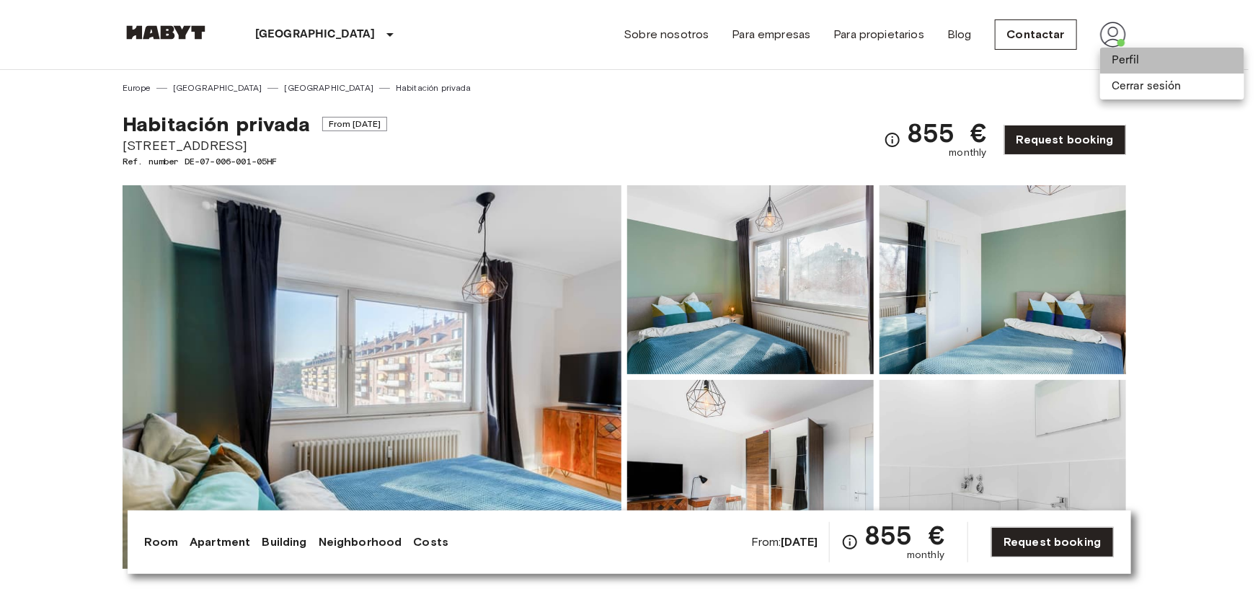
click at [1125, 61] on li "Perfil" at bounding box center [1172, 61] width 144 height 26
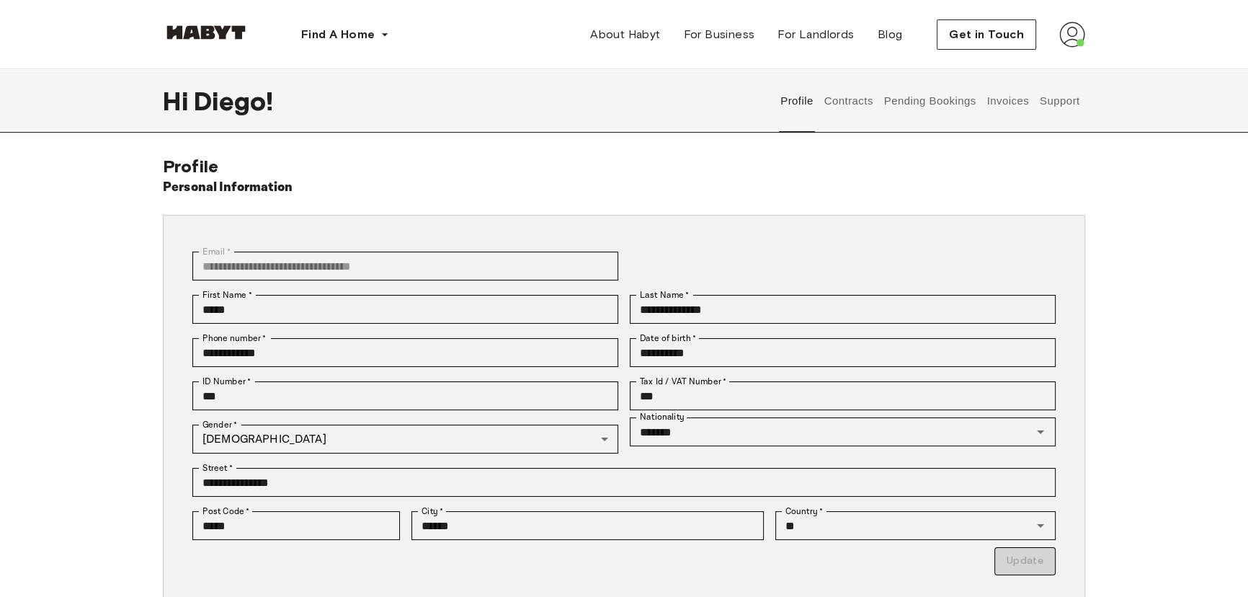
click at [1009, 111] on button "Invoices" at bounding box center [1007, 100] width 45 height 63
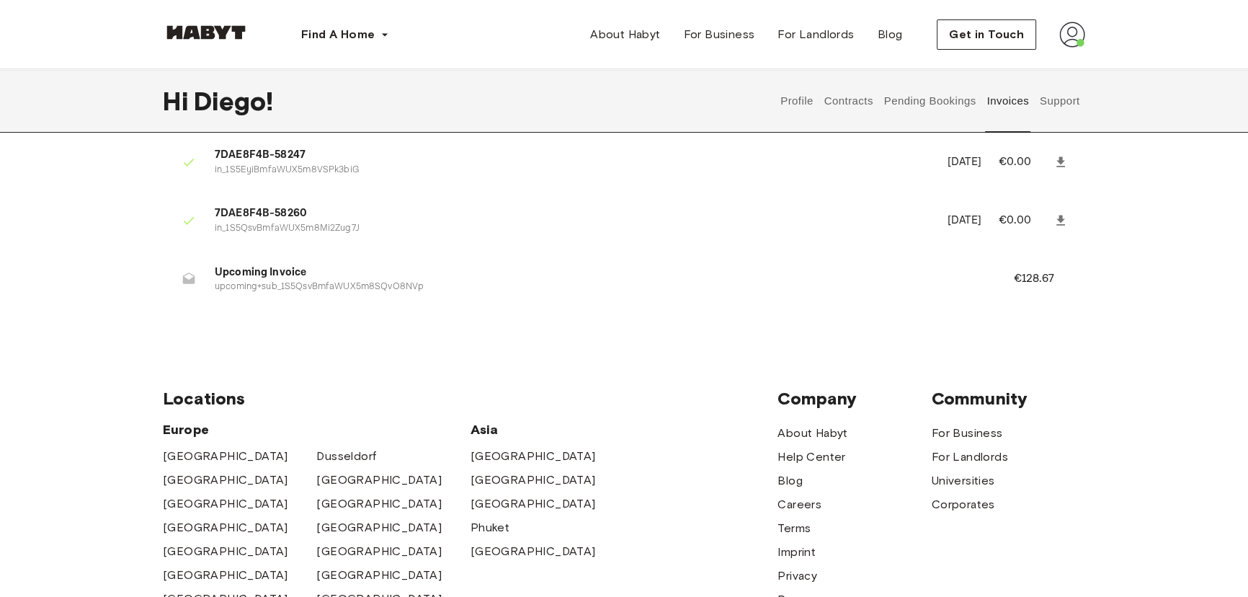
scroll to position [327, 0]
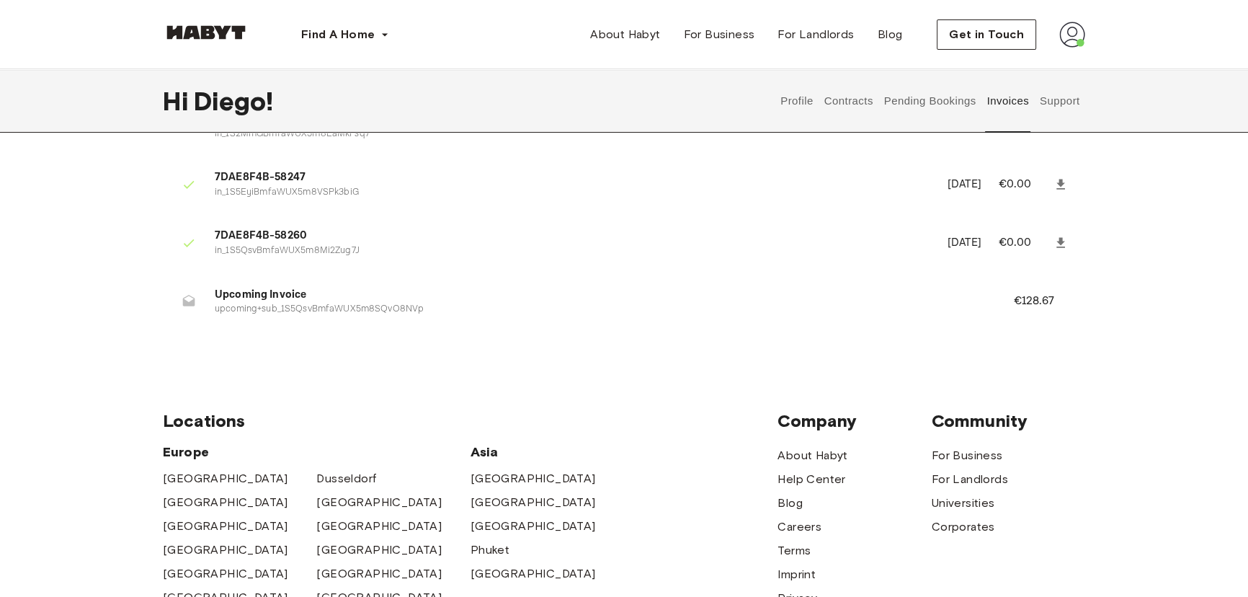
click at [262, 299] on span "Upcoming Invoice" at bounding box center [597, 295] width 764 height 17
click at [221, 311] on p "upcoming+sub_1S5QsvBmfaWUX5m8SQvO8NVp" at bounding box center [597, 310] width 764 height 14
click at [206, 312] on li "Upcoming Invoice upcoming+sub_1S5QsvBmfaWUX5m8SQvO8NVp €128.67" at bounding box center [624, 302] width 923 height 50
click at [193, 309] on div at bounding box center [188, 301] width 29 height 29
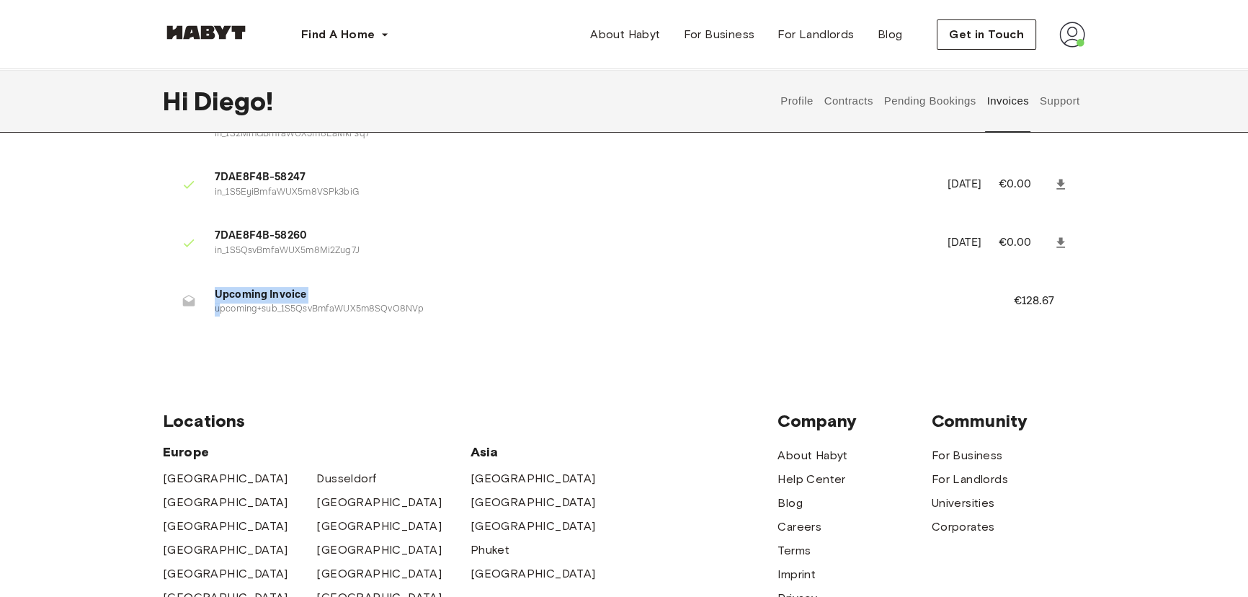
click at [192, 309] on div at bounding box center [188, 301] width 29 height 29
click at [325, 333] on ul "7DAE8F4B-55953 in_1RonBLBmfaWUX5m8TYJLFrbR July 29th, 2025 €945.00 0BB40476-212…" at bounding box center [624, 101] width 923 height 479
click at [248, 307] on p "upcoming+sub_1S5QsvBmfaWUX5m8SQvO8NVp" at bounding box center [597, 310] width 764 height 14
click at [192, 296] on icon at bounding box center [189, 301] width 14 height 14
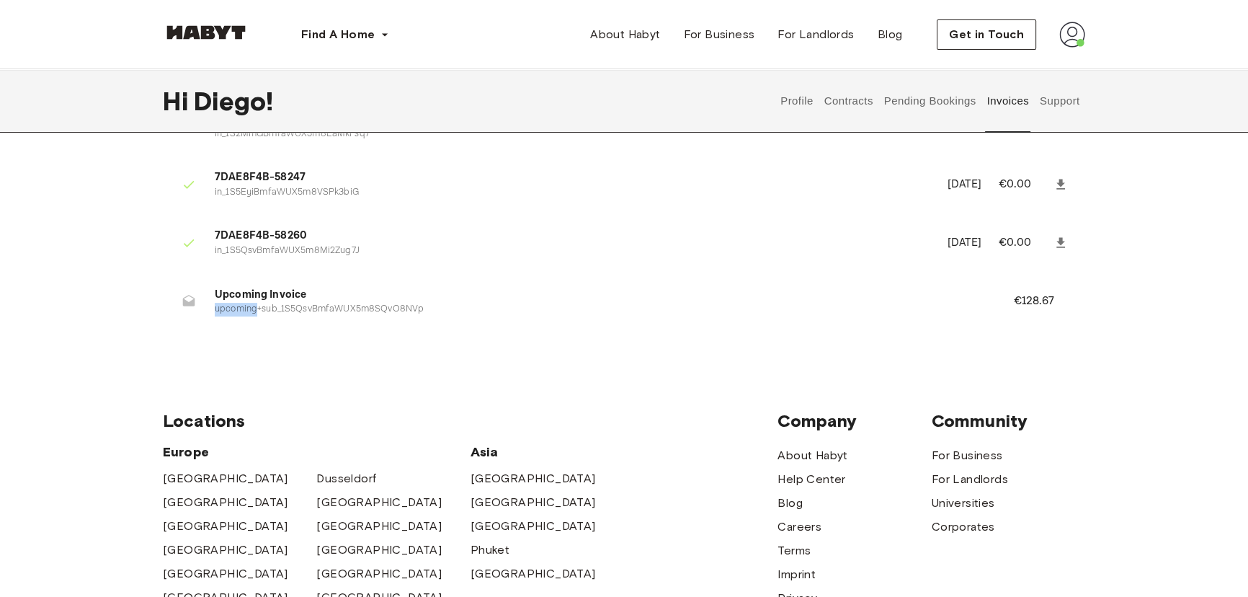
click at [192, 296] on icon at bounding box center [189, 301] width 14 height 14
click at [1050, 311] on li "Upcoming Invoice upcoming+sub_1S5QsvBmfaWUX5m8SQvO8NVp €128.67" at bounding box center [624, 302] width 923 height 50
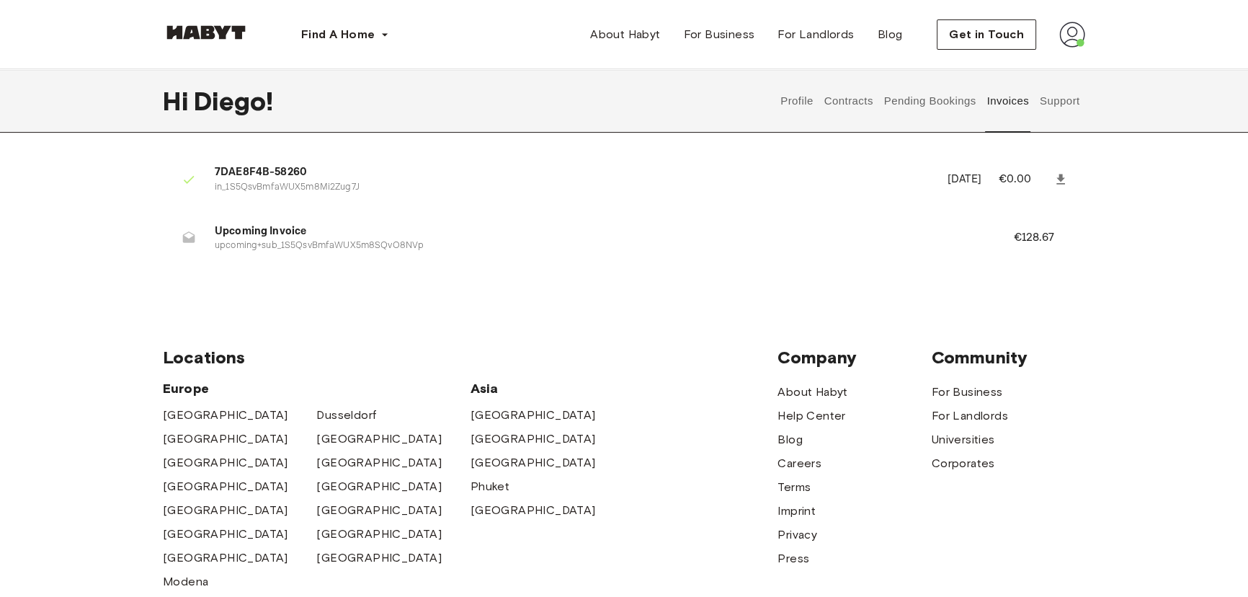
scroll to position [393, 0]
click at [317, 246] on p "upcoming+sub_1S5QsvBmfaWUX5m8SQvO8NVp" at bounding box center [597, 244] width 764 height 14
click at [1003, 257] on li "Upcoming Invoice upcoming+sub_1S5QsvBmfaWUX5m8SQvO8NVp €128.67" at bounding box center [624, 236] width 923 height 50
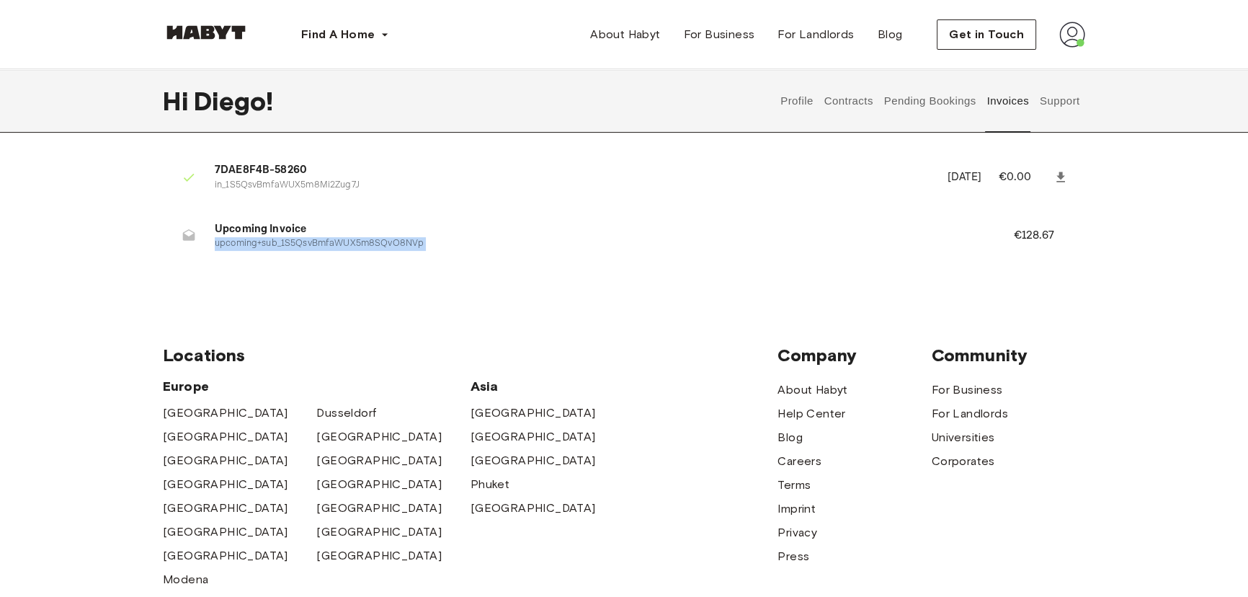
click at [511, 254] on li "Upcoming Invoice upcoming+sub_1S5QsvBmfaWUX5m8SQvO8NVp €128.67" at bounding box center [624, 236] width 923 height 50
